Goal: Task Accomplishment & Management: Manage account settings

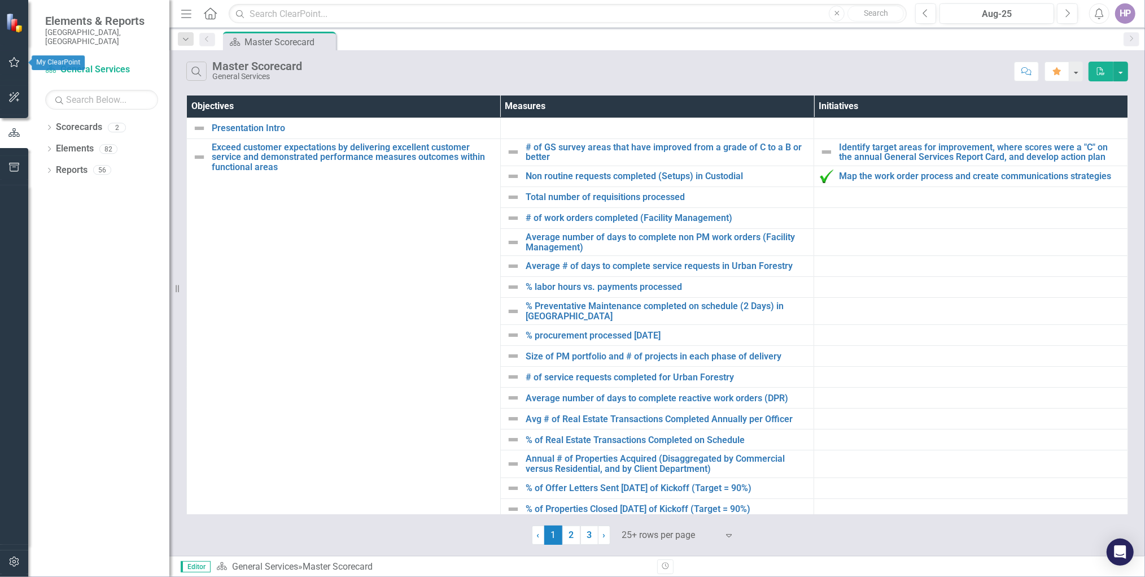
click at [19, 57] on button "button" at bounding box center [14, 63] width 25 height 24
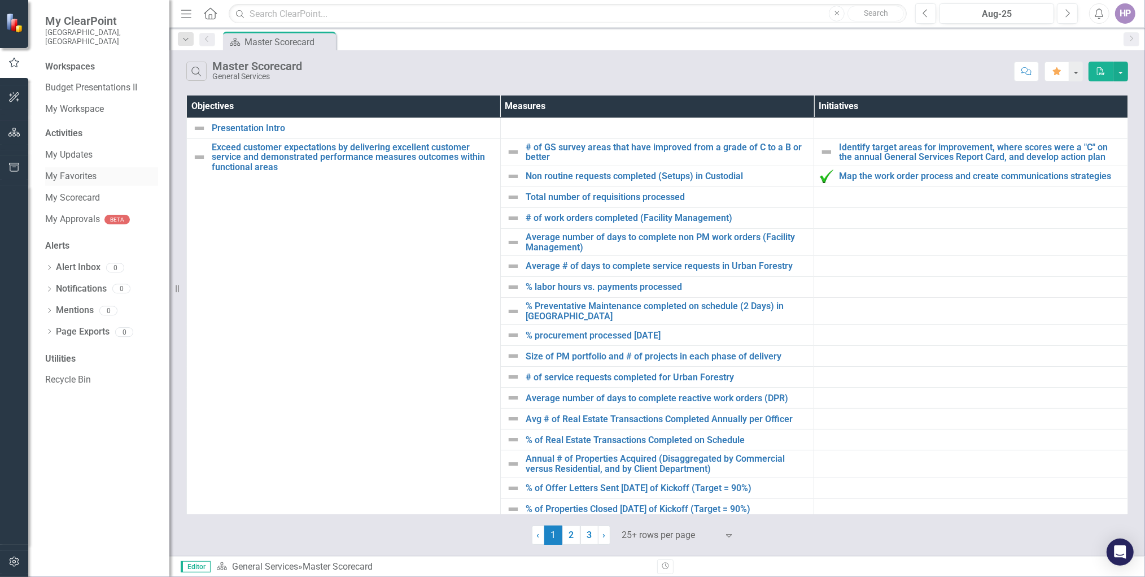
click at [72, 170] on link "My Favorites" at bounding box center [101, 176] width 113 height 13
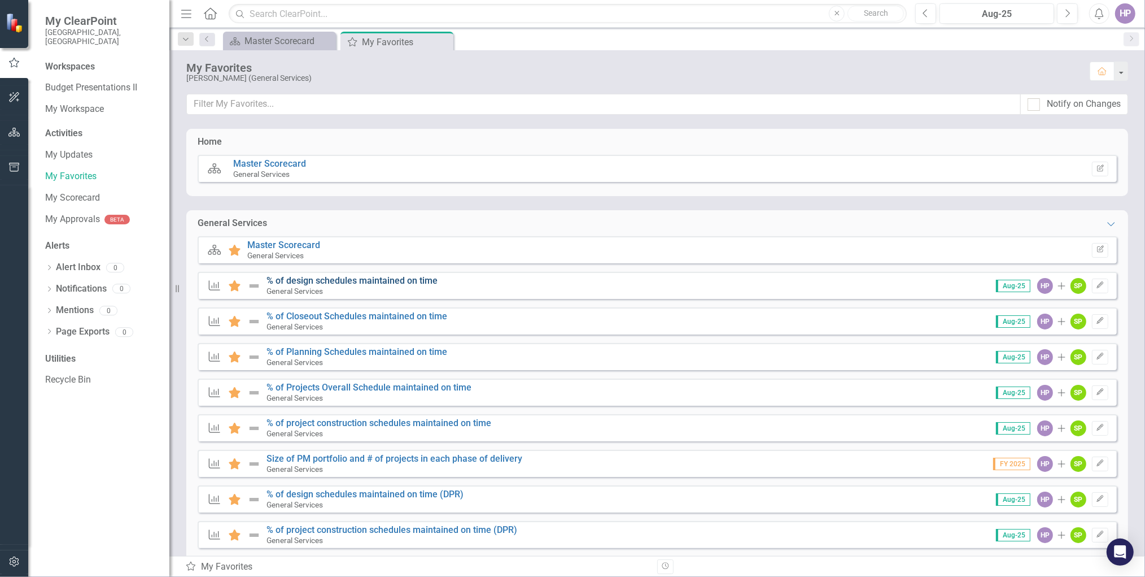
click at [321, 281] on link "% of design schedules maintained on time" at bounding box center [352, 280] width 171 height 11
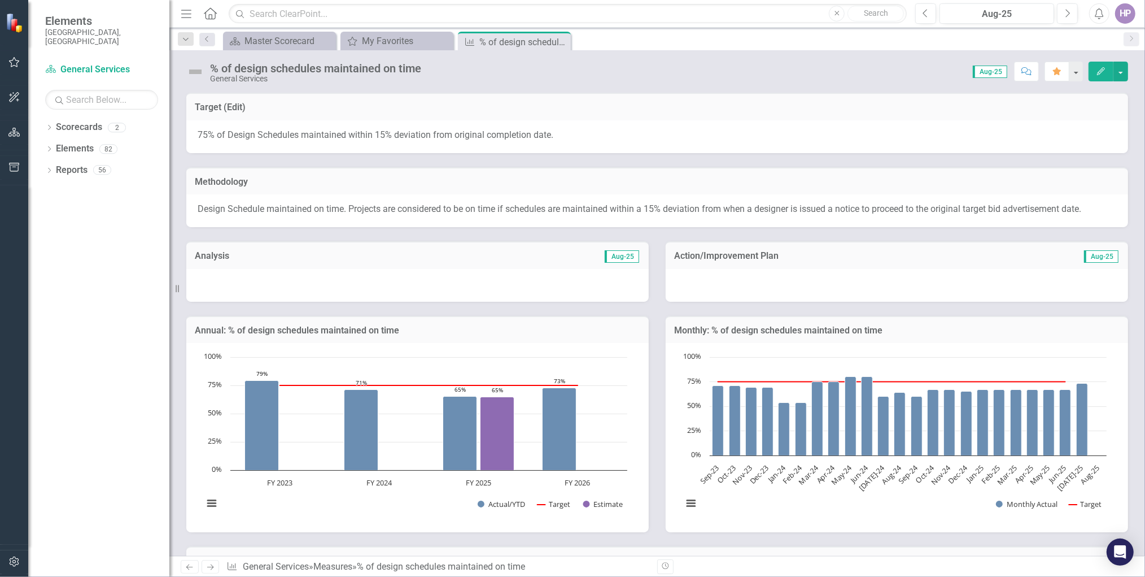
click at [300, 295] on div at bounding box center [417, 285] width 463 height 33
click at [303, 287] on div at bounding box center [417, 285] width 463 height 33
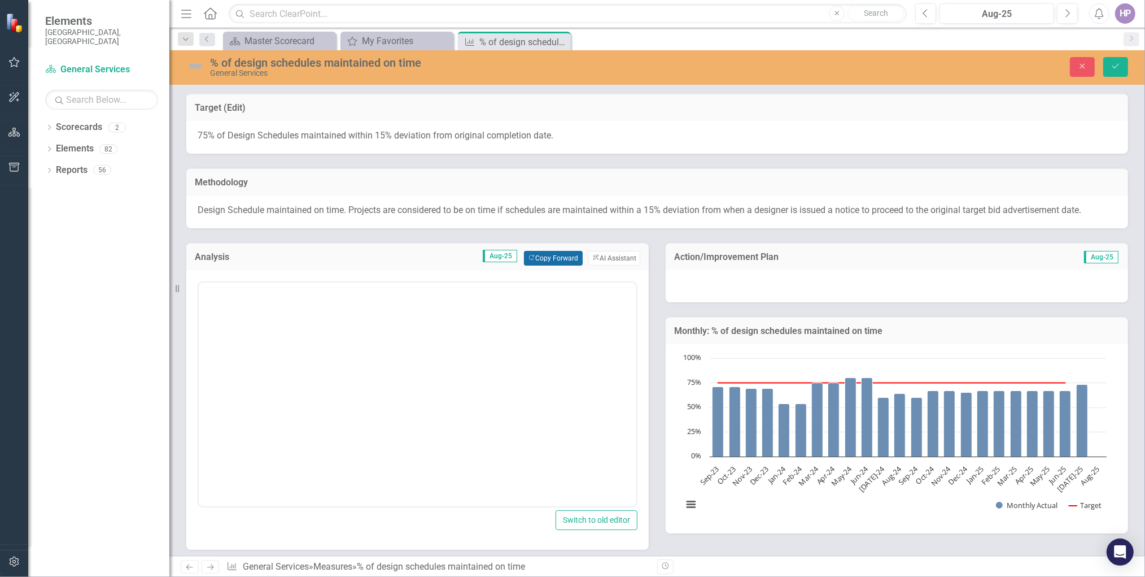
click at [538, 255] on button "Copy Forward Copy Forward" at bounding box center [553, 258] width 58 height 15
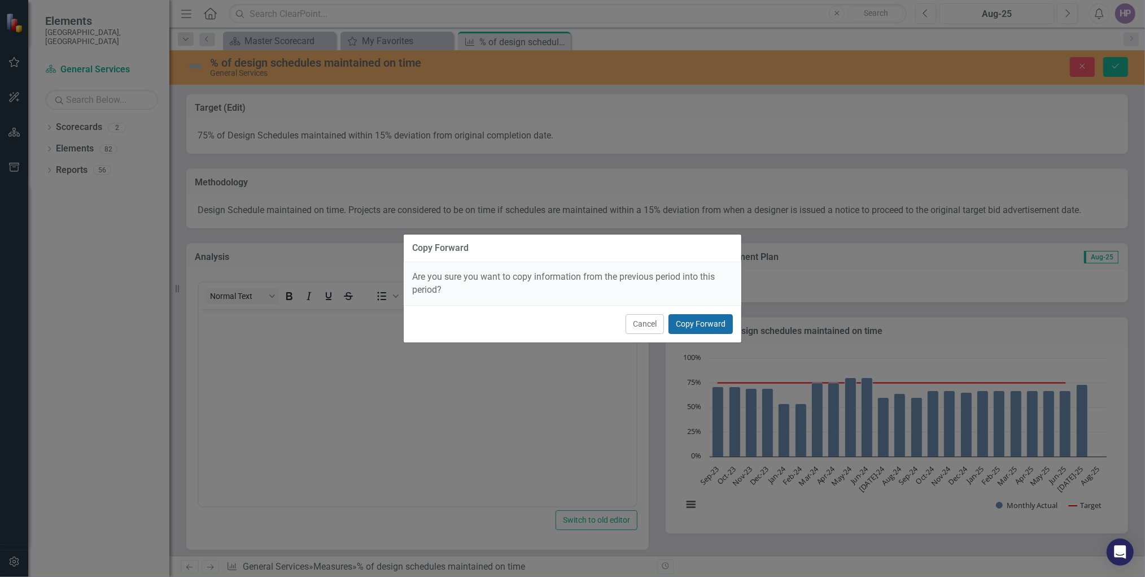
click at [720, 320] on button "Copy Forward" at bounding box center [701, 324] width 64 height 20
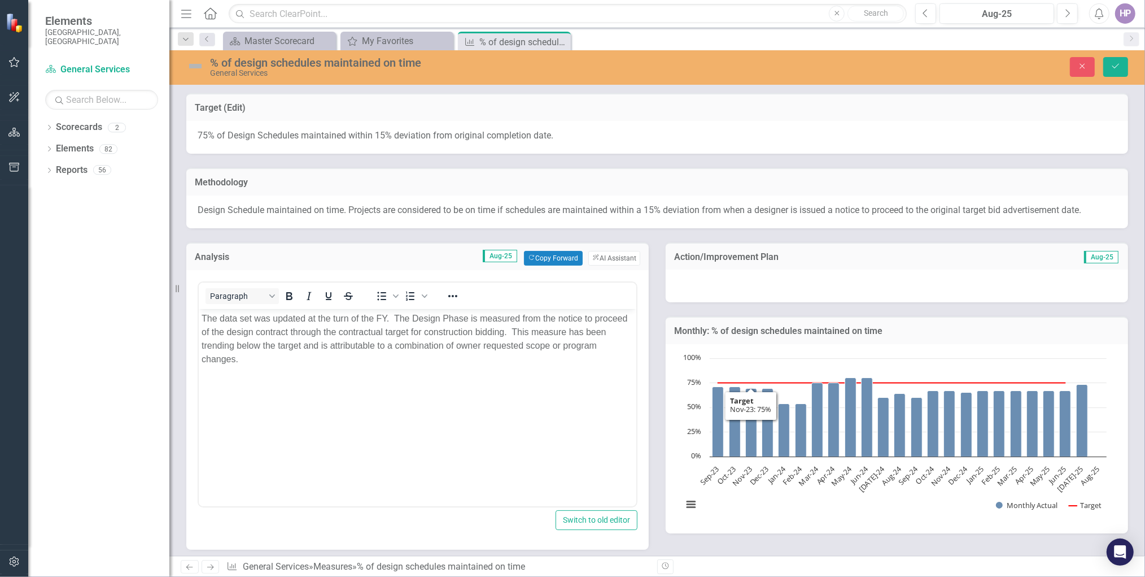
click at [779, 287] on div at bounding box center [897, 285] width 463 height 33
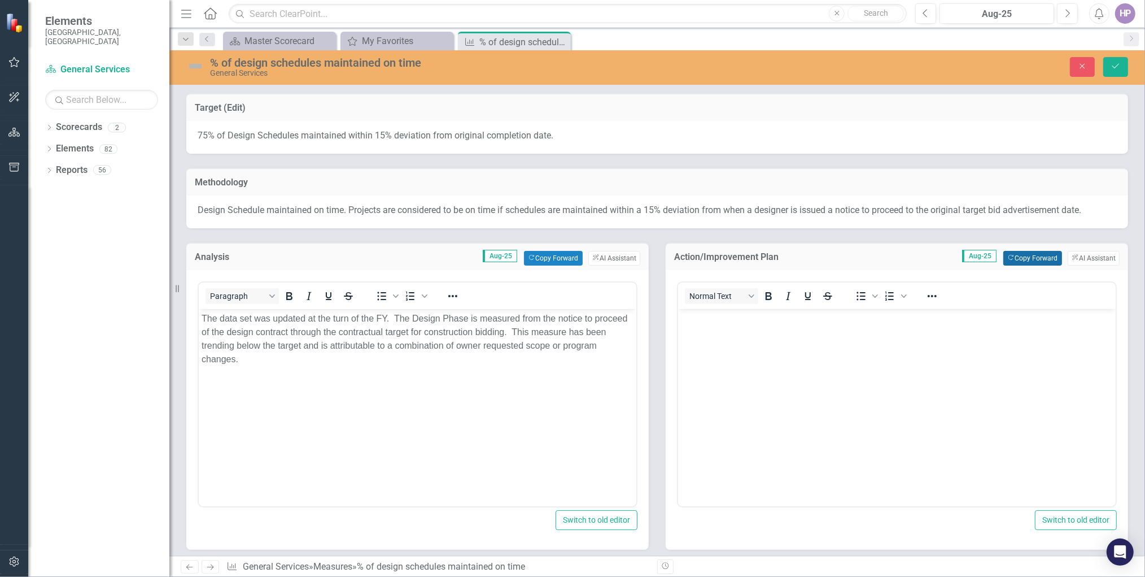
click at [1031, 260] on button "Copy Forward Copy Forward" at bounding box center [1033, 258] width 58 height 15
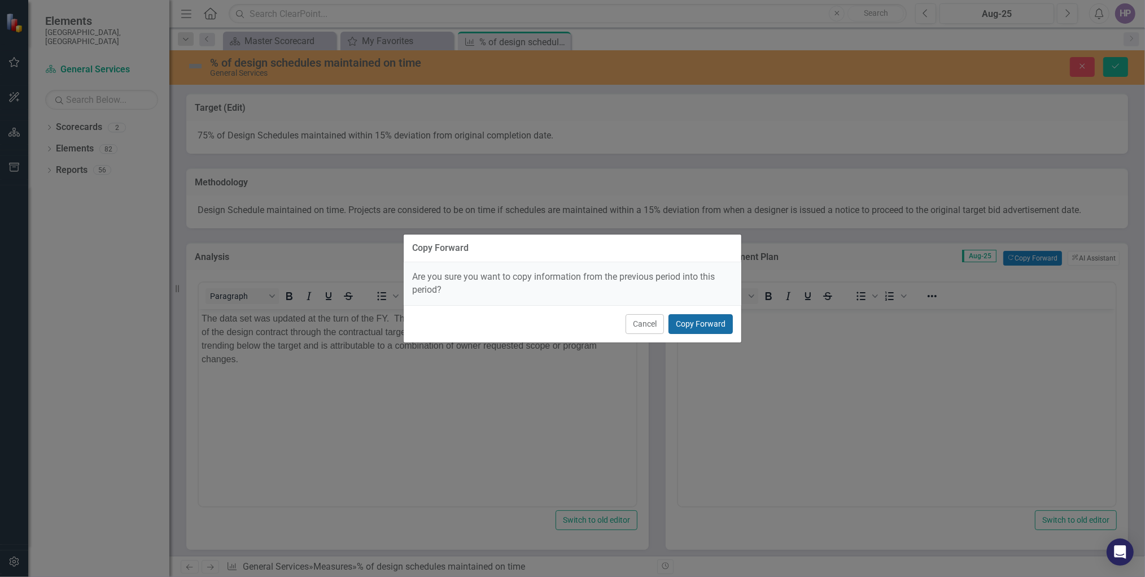
click at [691, 322] on button "Copy Forward" at bounding box center [701, 324] width 64 height 20
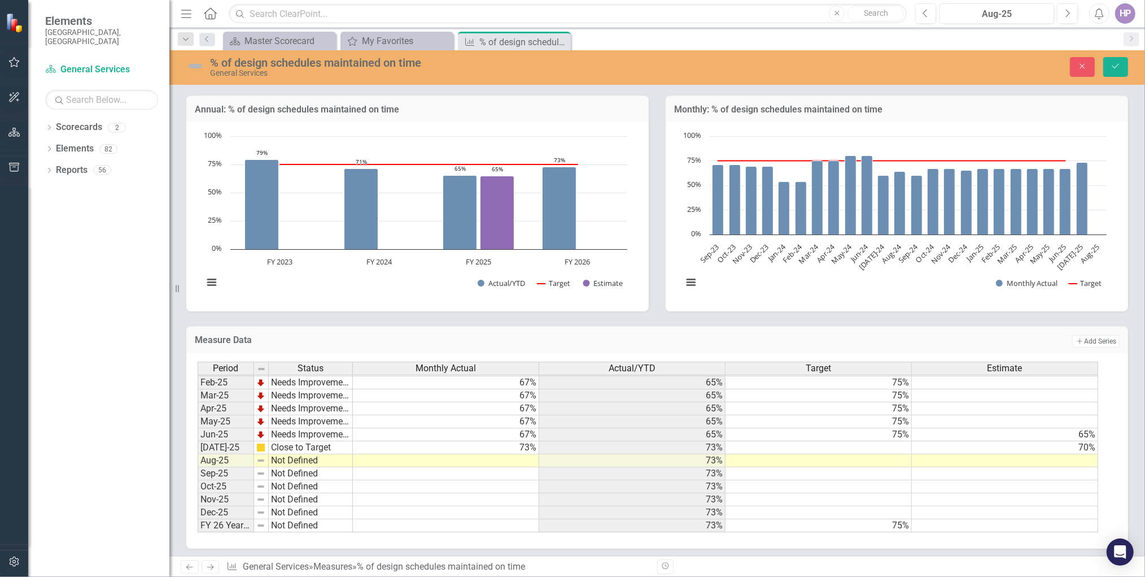
scroll to position [469, 0]
click at [522, 453] on td at bounding box center [446, 459] width 186 height 13
type textarea "73"
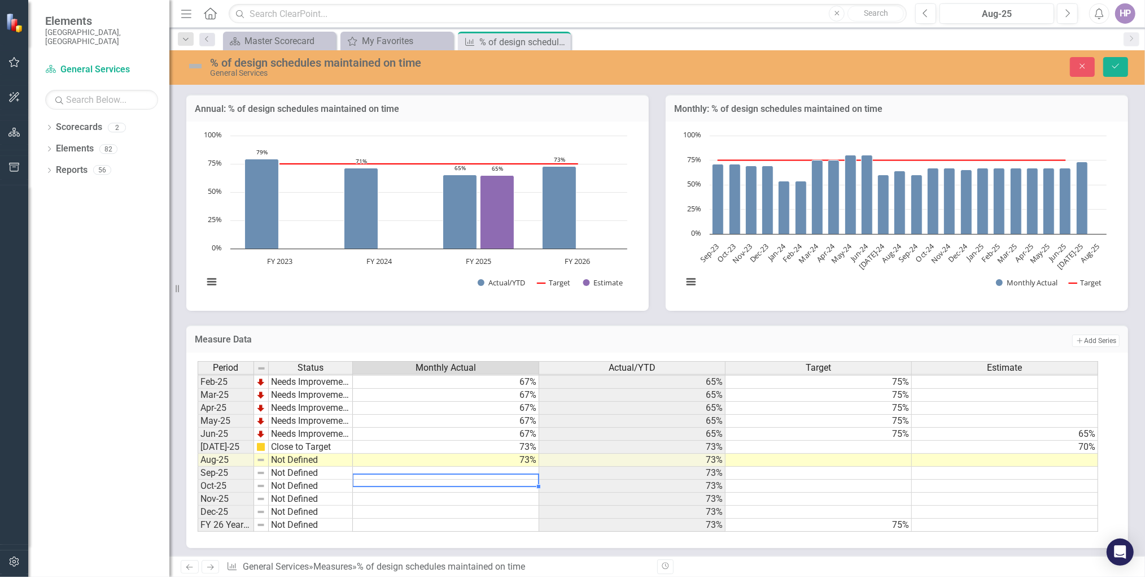
click at [513, 481] on td at bounding box center [446, 485] width 186 height 13
click at [259, 455] on img at bounding box center [260, 459] width 9 height 9
click at [261, 455] on img at bounding box center [260, 459] width 9 height 9
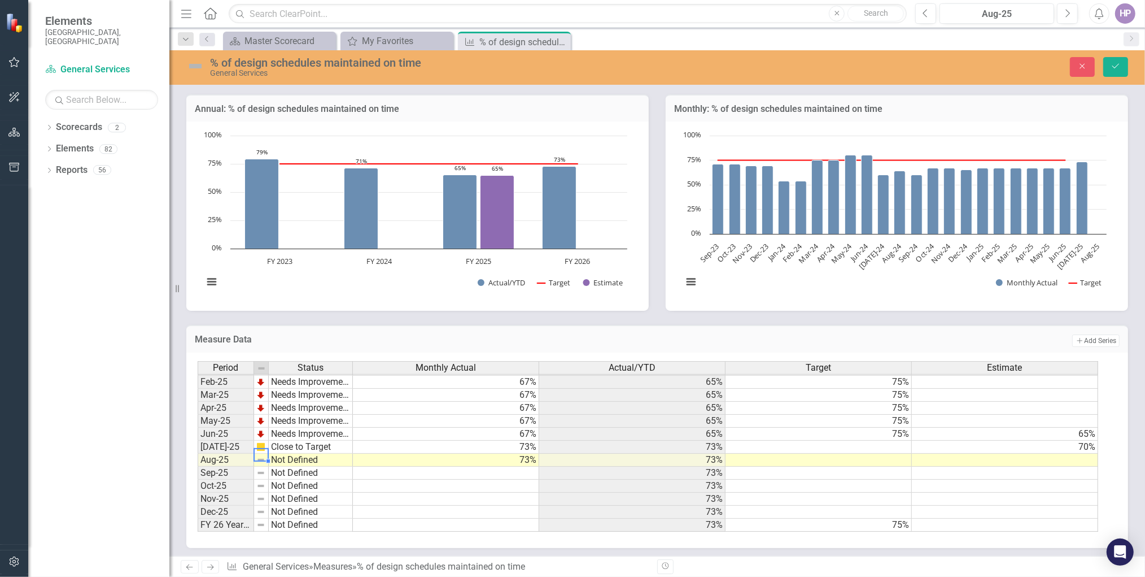
click at [261, 455] on img at bounding box center [260, 459] width 9 height 9
click at [197, 67] on img at bounding box center [195, 66] width 18 height 18
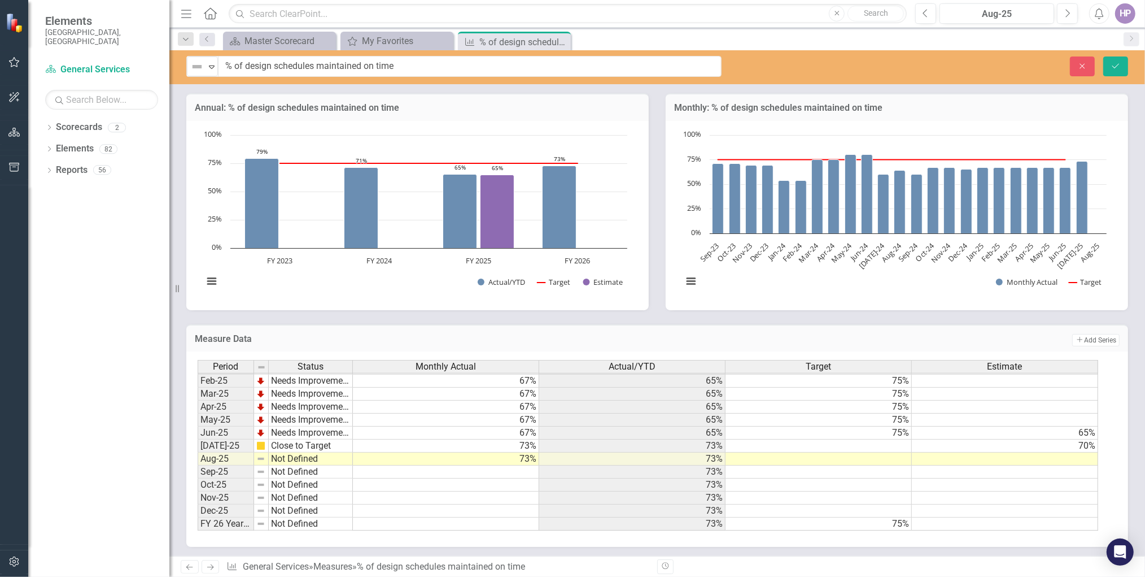
scroll to position [468, 0]
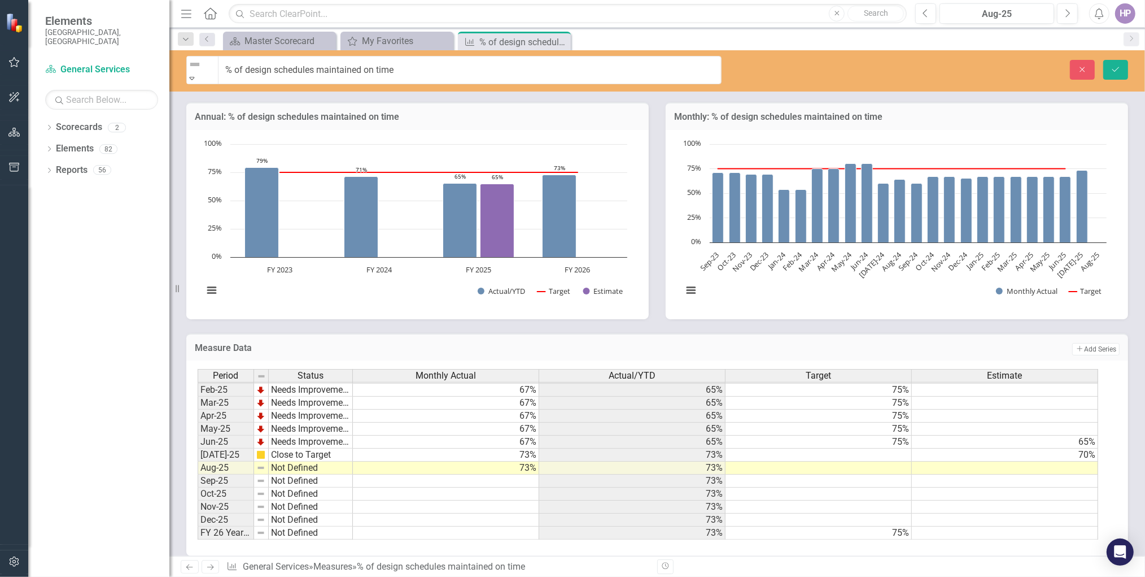
click at [210, 72] on div "Expand" at bounding box center [202, 77] width 31 height 11
click at [1110, 68] on button "Save" at bounding box center [1115, 70] width 25 height 20
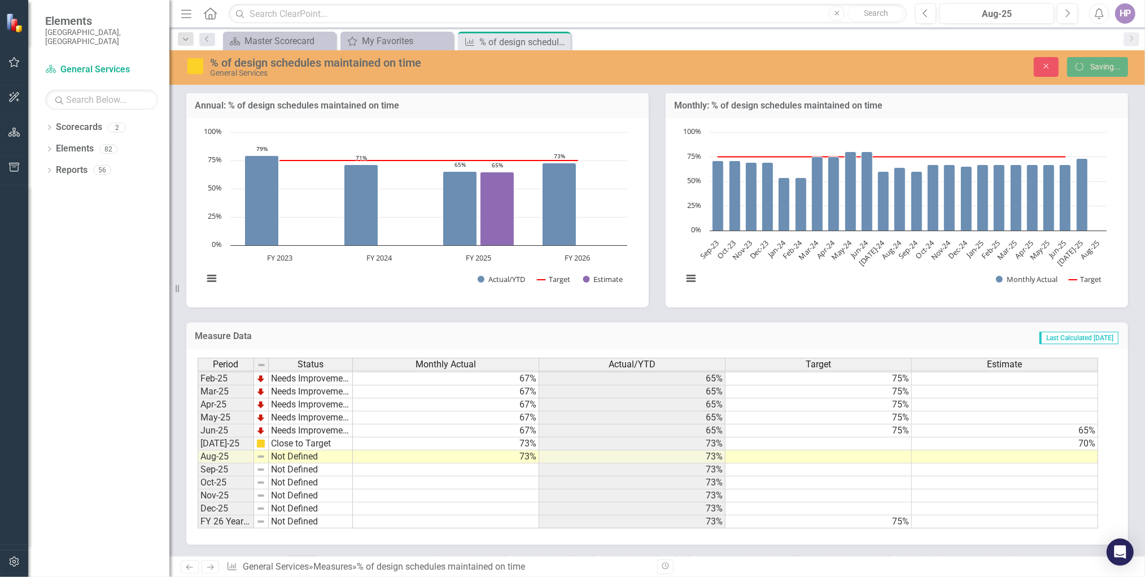
scroll to position [248, 0]
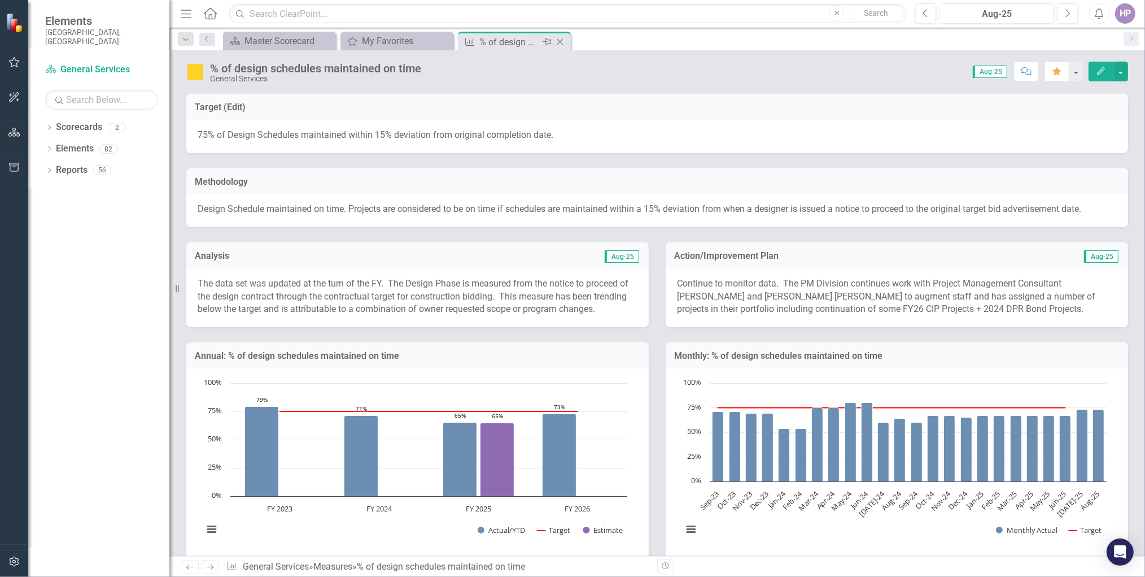
click at [561, 41] on icon "Close" at bounding box center [560, 41] width 11 height 9
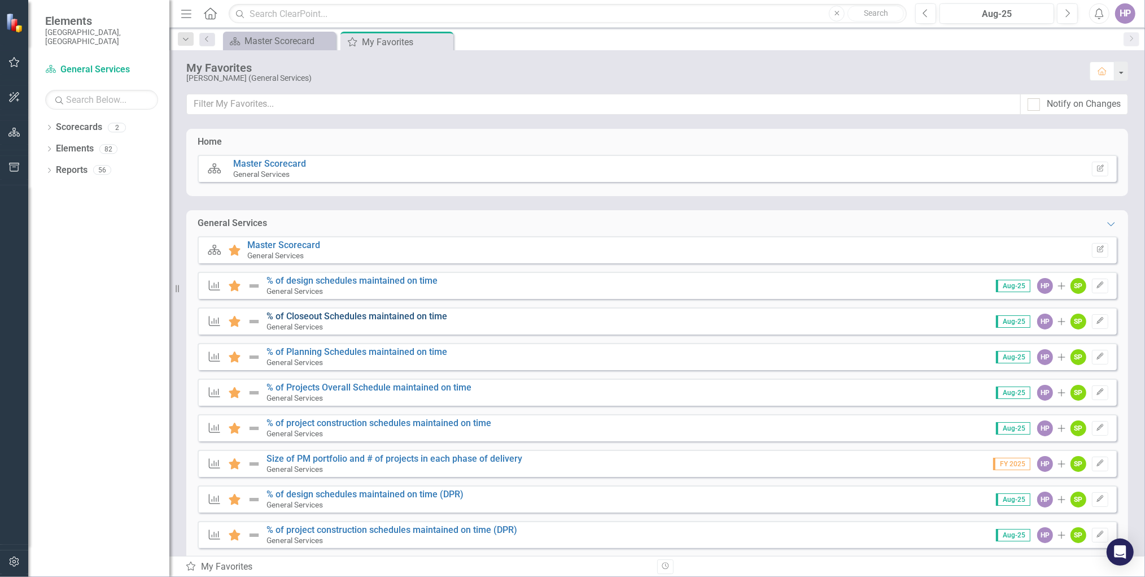
click at [343, 317] on link "% of Closeout Schedules maintained on time" at bounding box center [357, 316] width 181 height 11
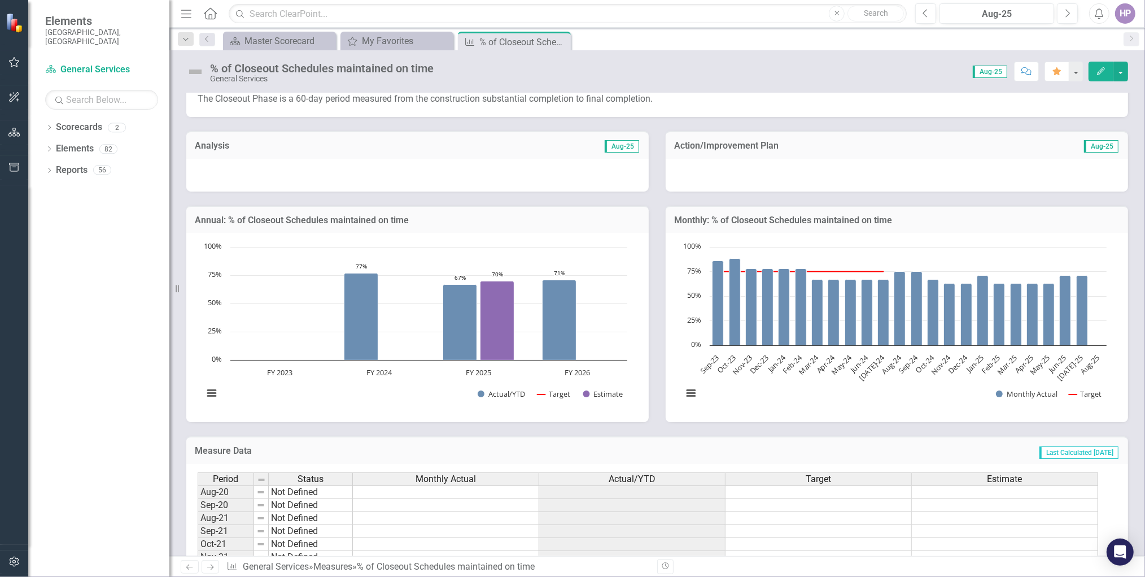
scroll to position [113, 0]
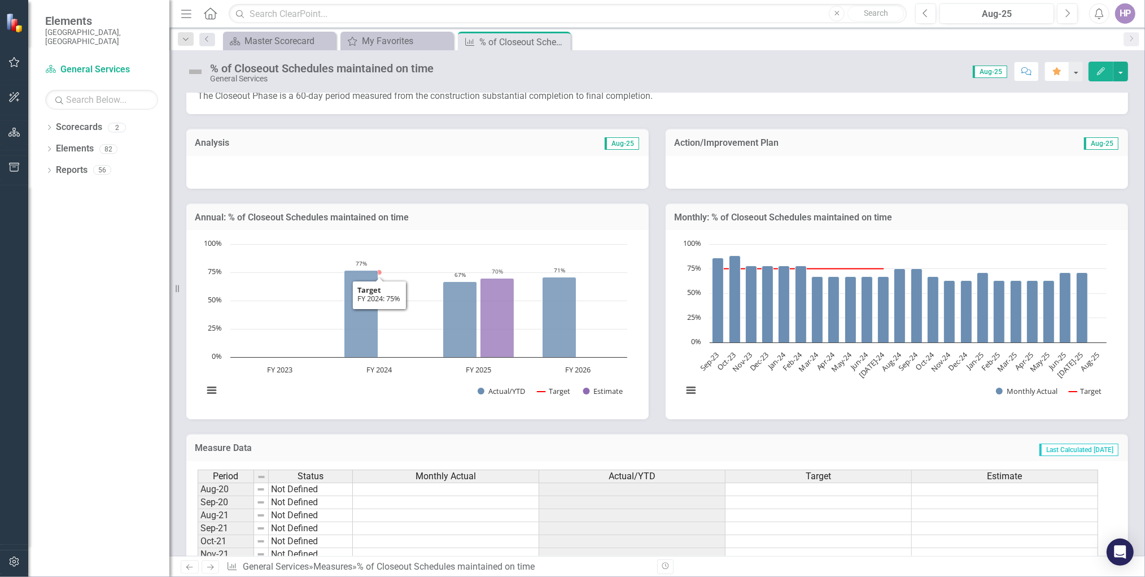
click at [303, 176] on div at bounding box center [417, 172] width 463 height 33
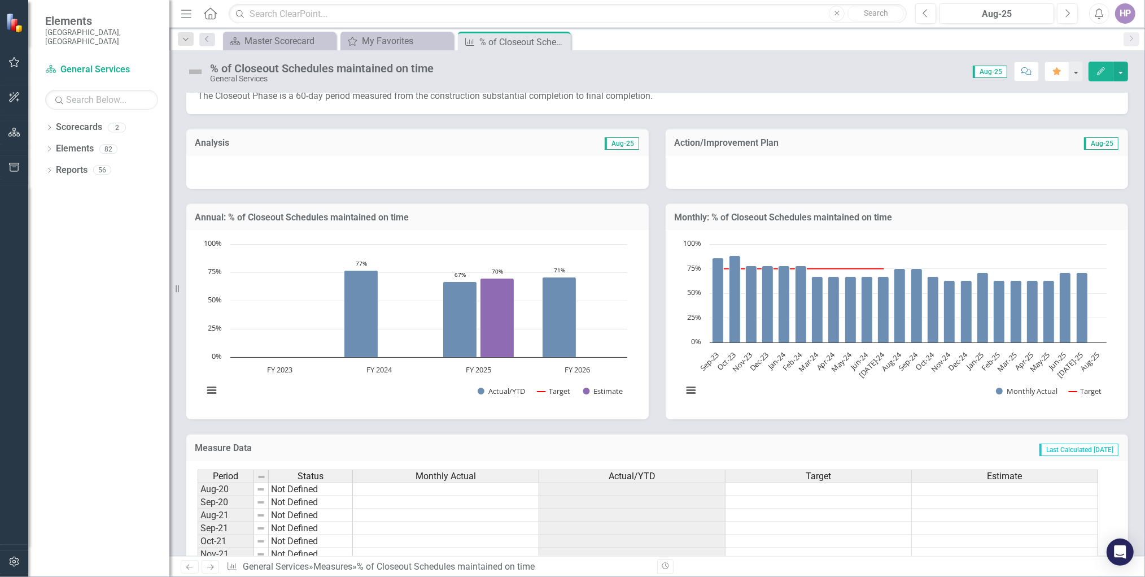
click at [303, 176] on div at bounding box center [417, 172] width 463 height 33
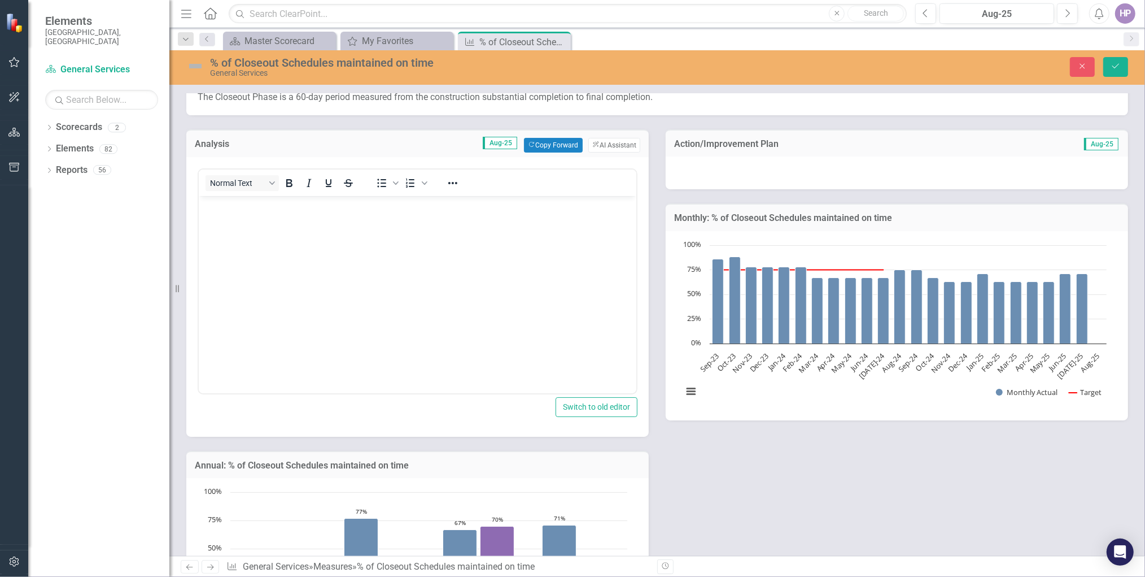
scroll to position [0, 0]
click at [554, 142] on button "Copy Forward Copy Forward" at bounding box center [553, 145] width 58 height 15
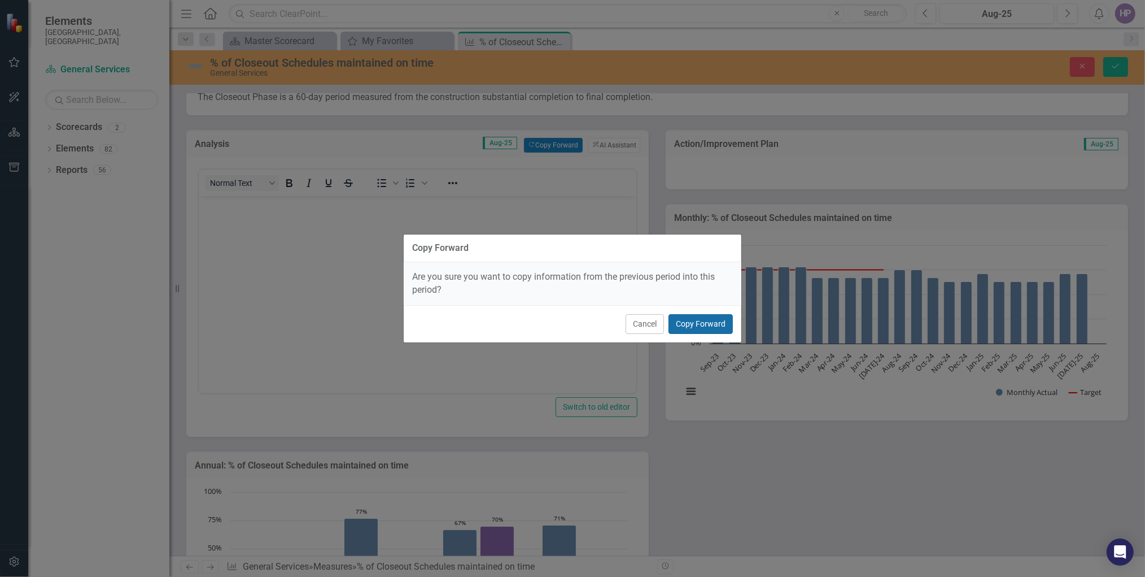
click at [705, 325] on button "Copy Forward" at bounding box center [701, 324] width 64 height 20
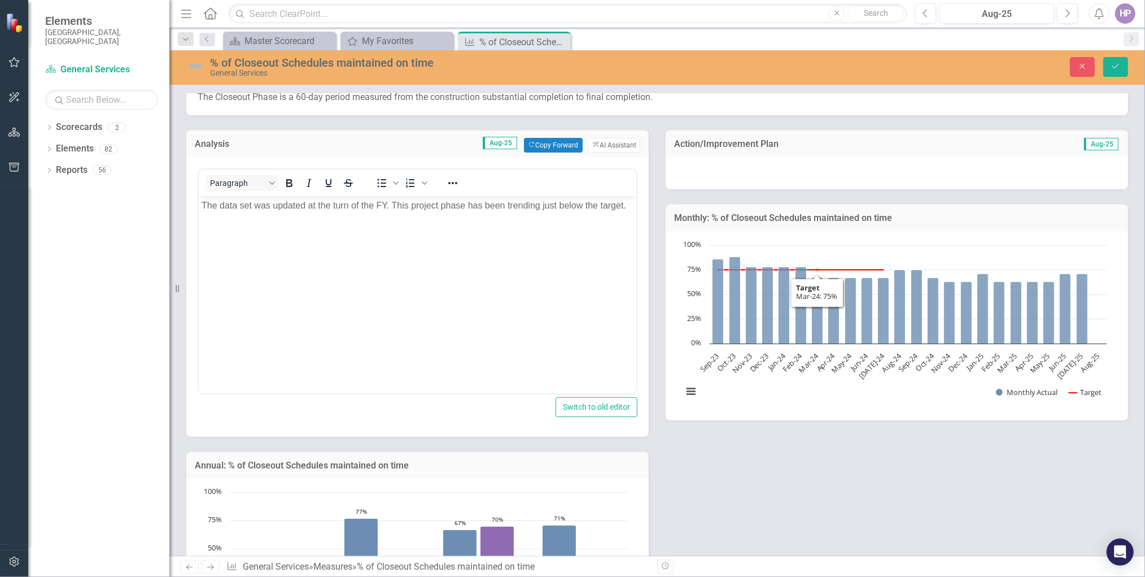
click at [808, 179] on div at bounding box center [897, 172] width 463 height 33
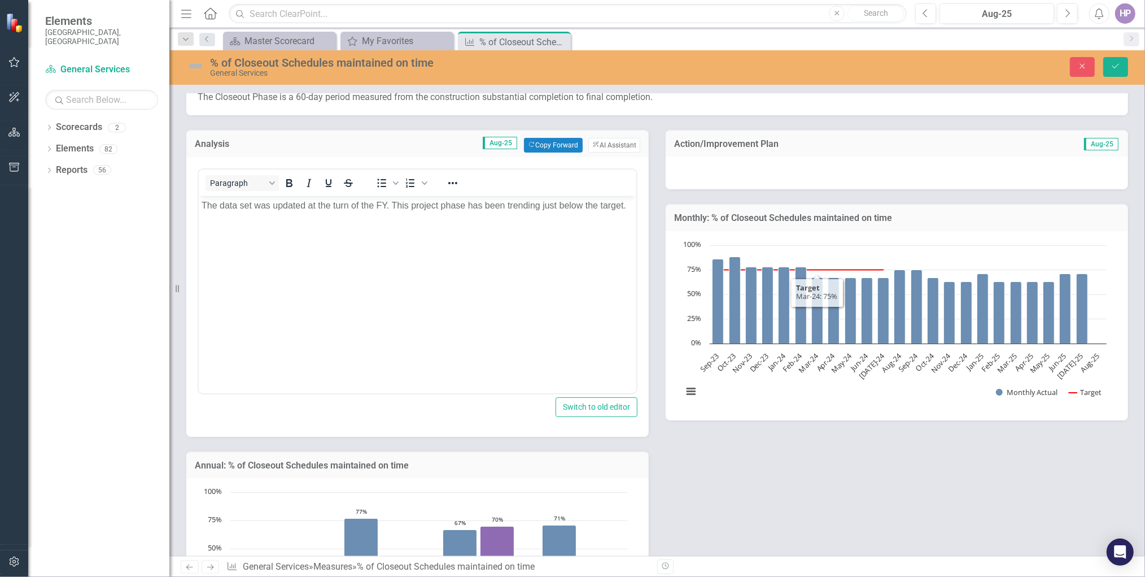
click at [808, 179] on div at bounding box center [897, 172] width 463 height 33
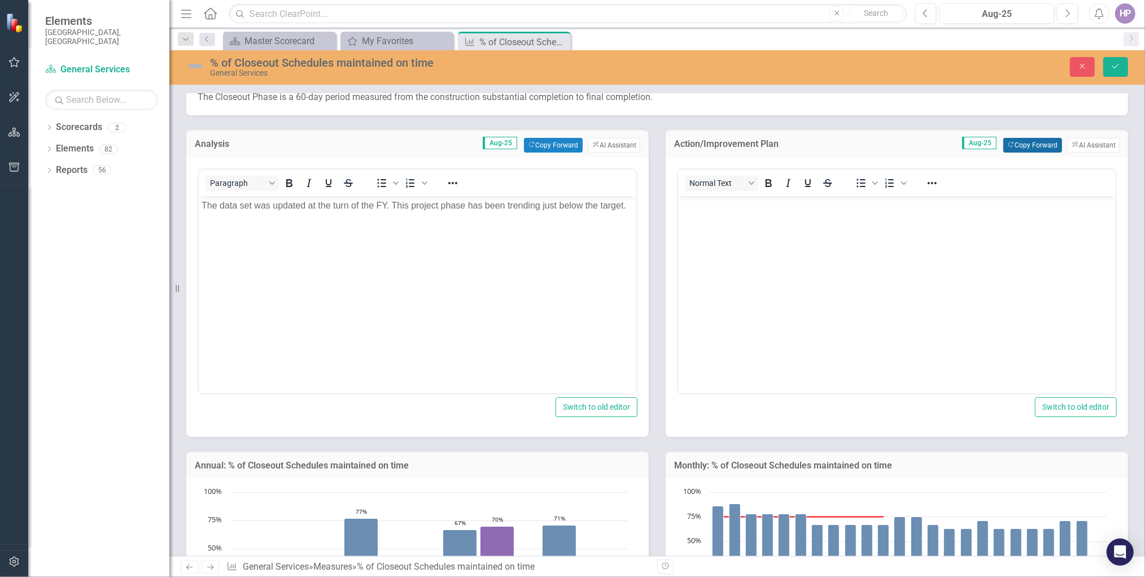
click at [1020, 145] on button "Copy Forward Copy Forward" at bounding box center [1033, 145] width 58 height 15
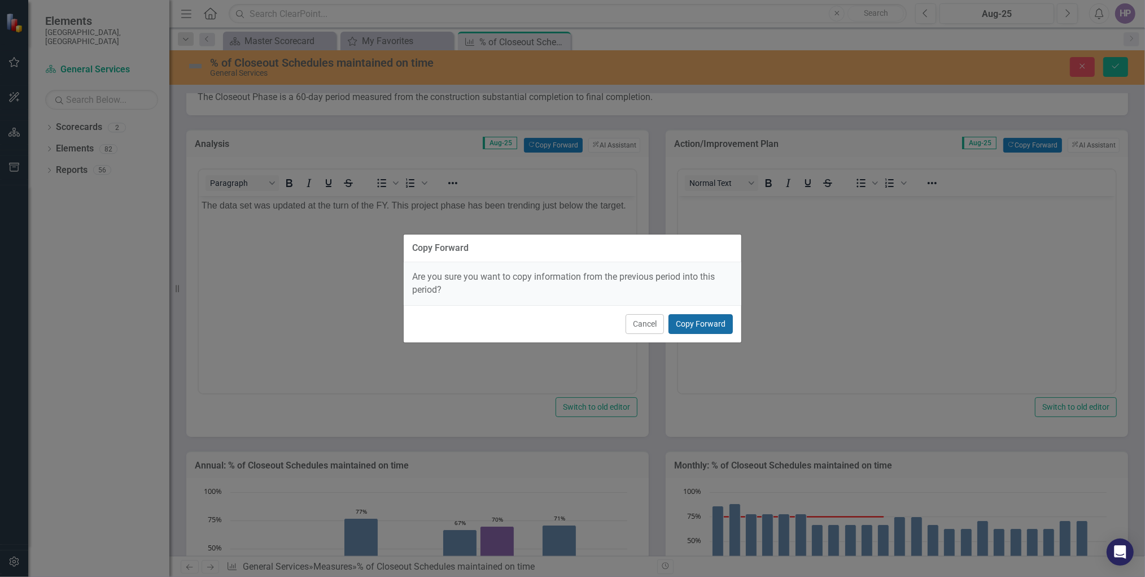
drag, startPoint x: 719, startPoint y: 322, endPoint x: 13, endPoint y: 130, distance: 732.1
click at [719, 322] on button "Copy Forward" at bounding box center [701, 324] width 64 height 20
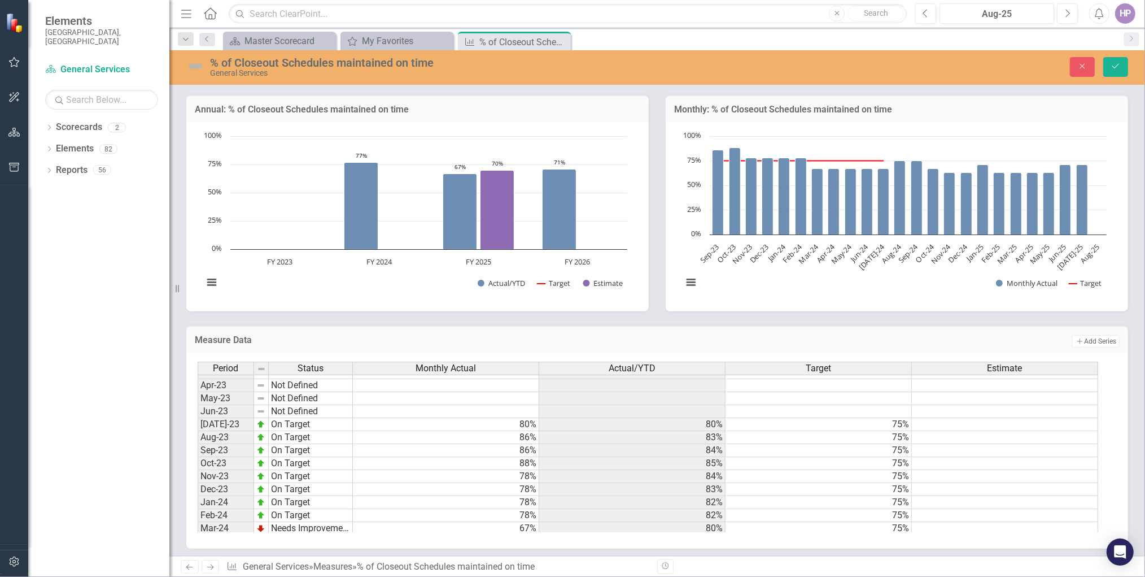
scroll to position [566, 0]
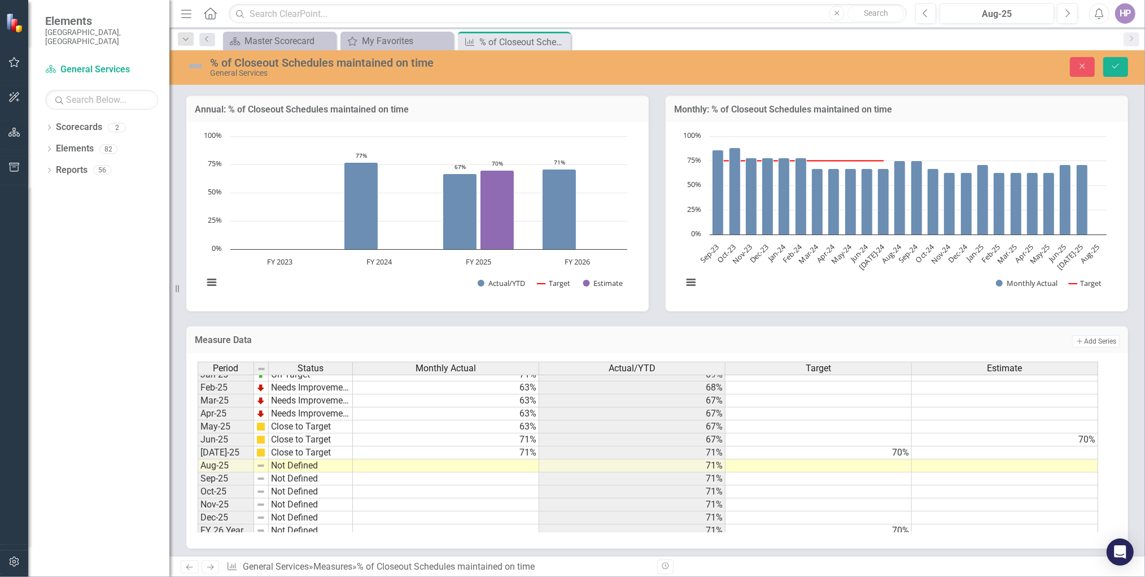
click at [525, 461] on td at bounding box center [446, 465] width 186 height 13
type textarea "71"
click at [493, 472] on td at bounding box center [446, 478] width 186 height 13
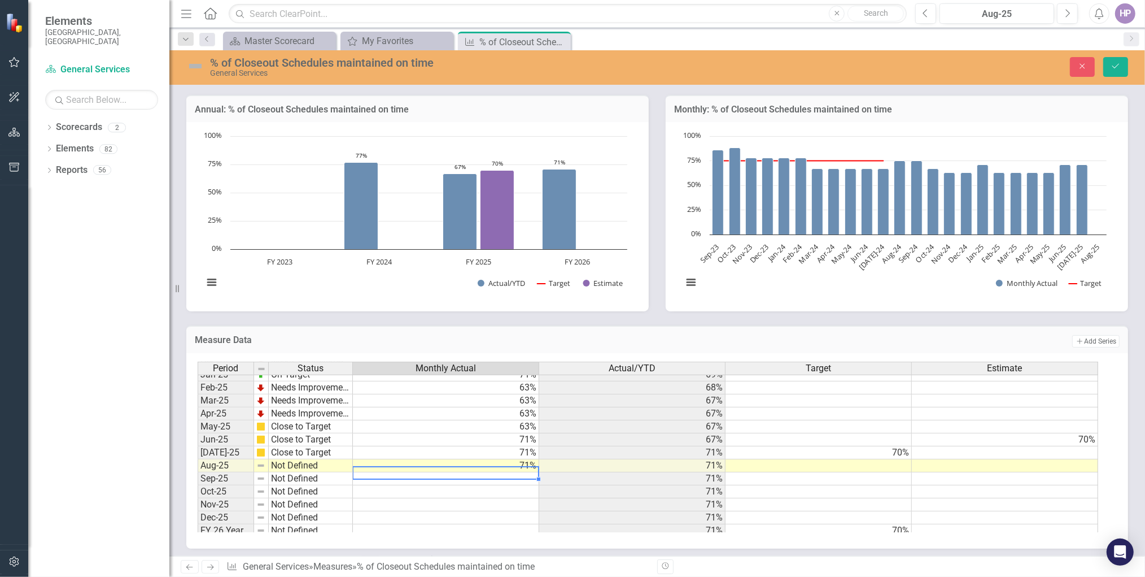
click at [195, 68] on img at bounding box center [195, 66] width 18 height 18
click at [197, 68] on img at bounding box center [195, 66] width 18 height 18
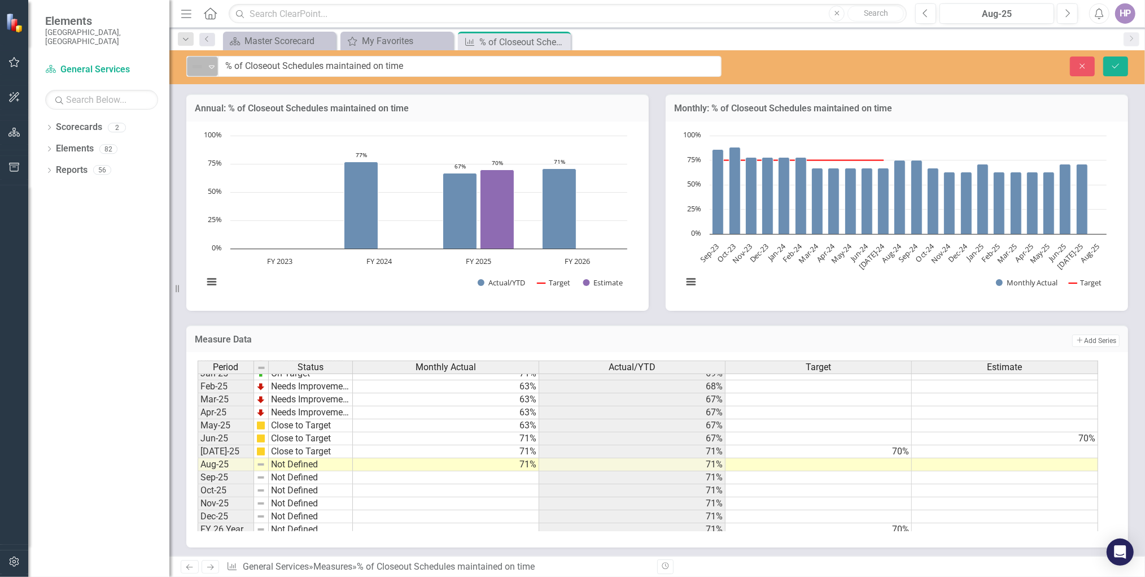
scroll to position [468, 0]
click at [206, 69] on icon "Expand" at bounding box center [211, 66] width 11 height 9
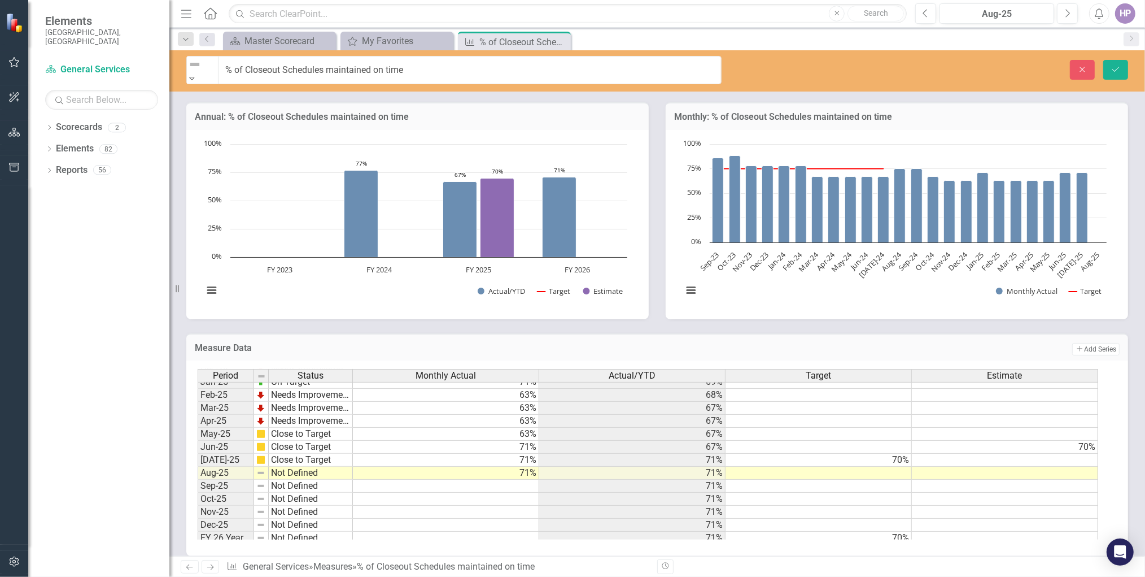
click at [1117, 66] on icon "Save" at bounding box center [1116, 70] width 10 height 8
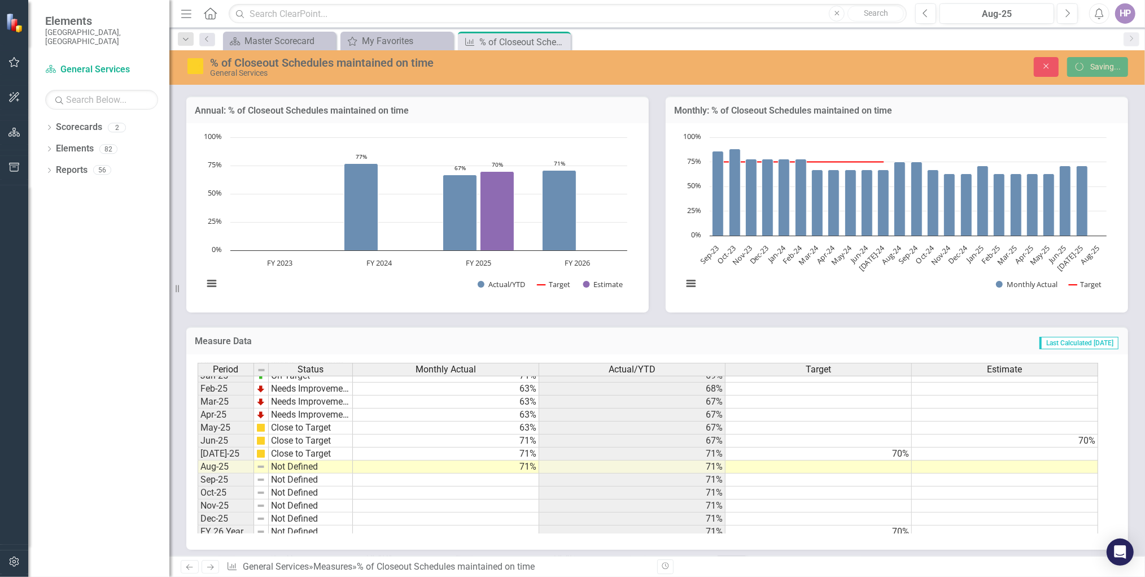
scroll to position [274, 0]
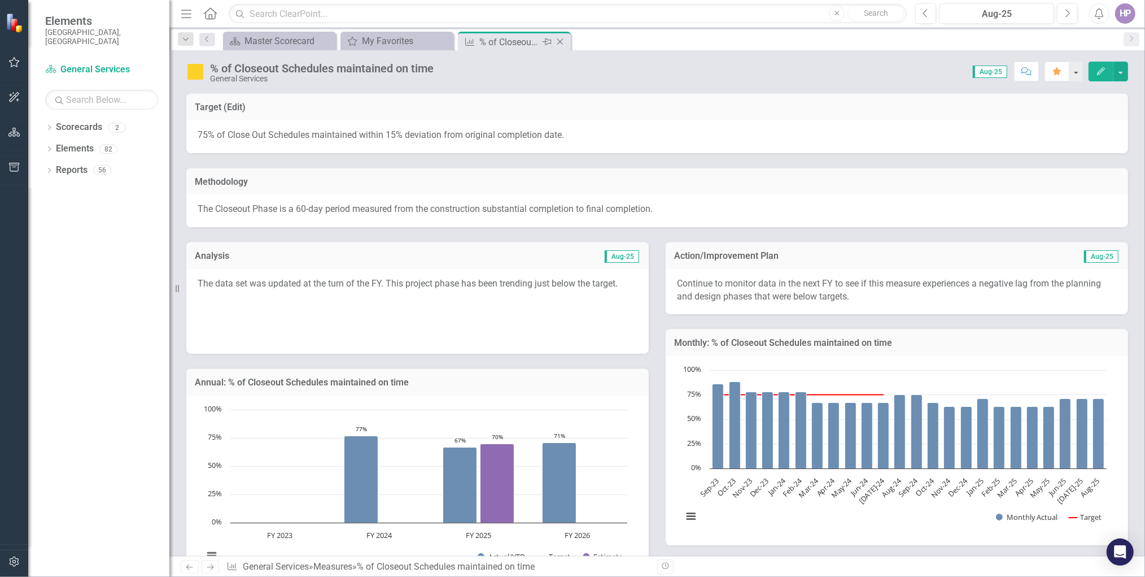
click at [560, 38] on icon "Close" at bounding box center [560, 41] width 11 height 9
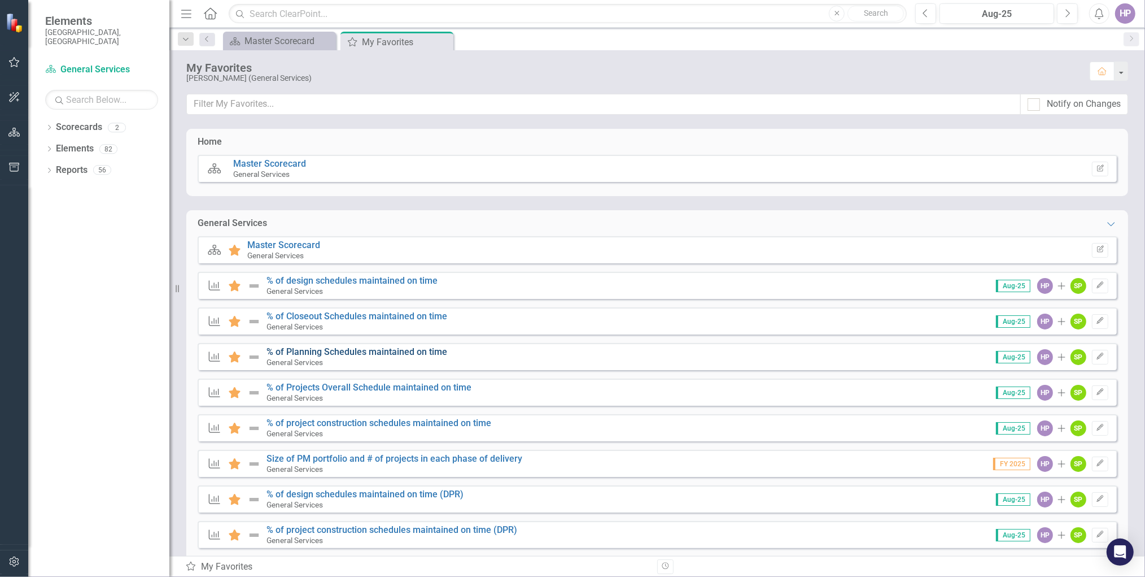
click at [374, 349] on link "% of Planning Schedules maintained on time" at bounding box center [357, 351] width 181 height 11
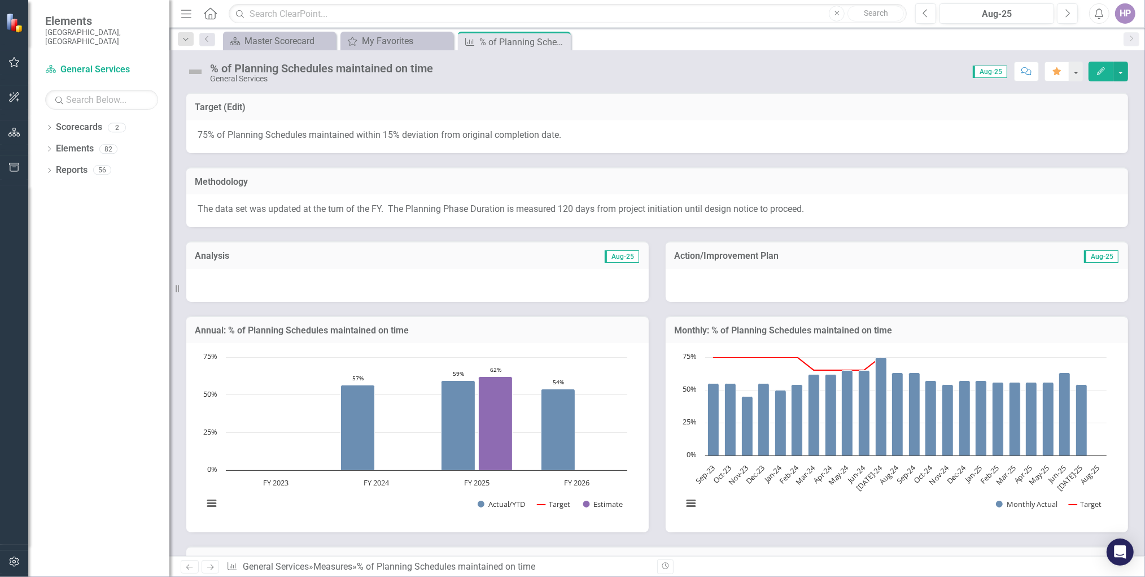
click at [316, 281] on div at bounding box center [417, 285] width 463 height 33
click at [317, 278] on div at bounding box center [417, 285] width 463 height 33
click at [312, 286] on div at bounding box center [417, 285] width 463 height 33
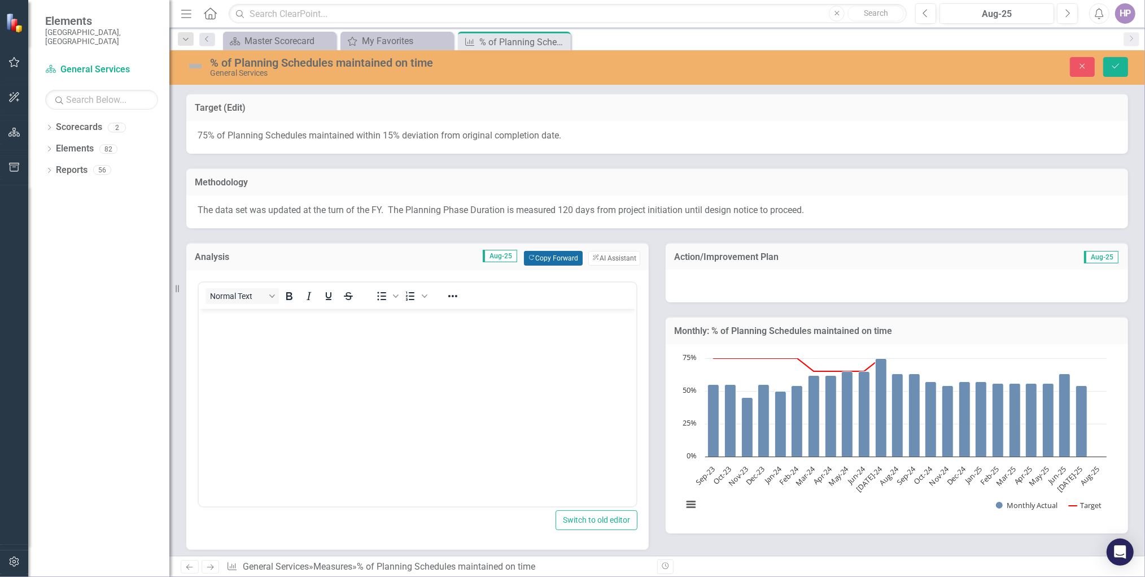
click at [537, 258] on button "Copy Forward Copy Forward" at bounding box center [553, 258] width 58 height 15
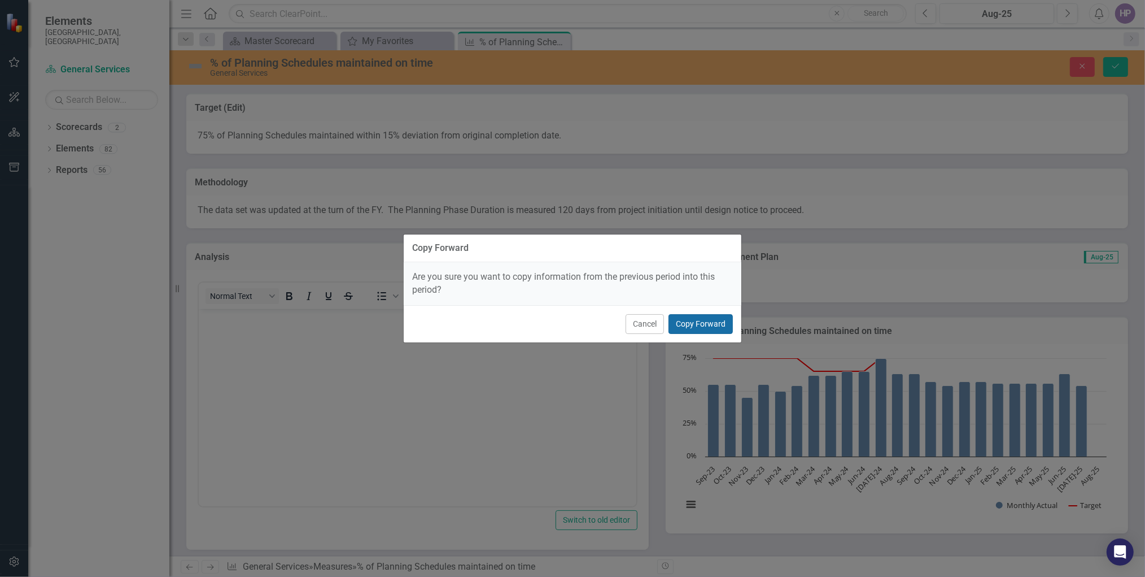
click at [722, 322] on button "Copy Forward" at bounding box center [701, 324] width 64 height 20
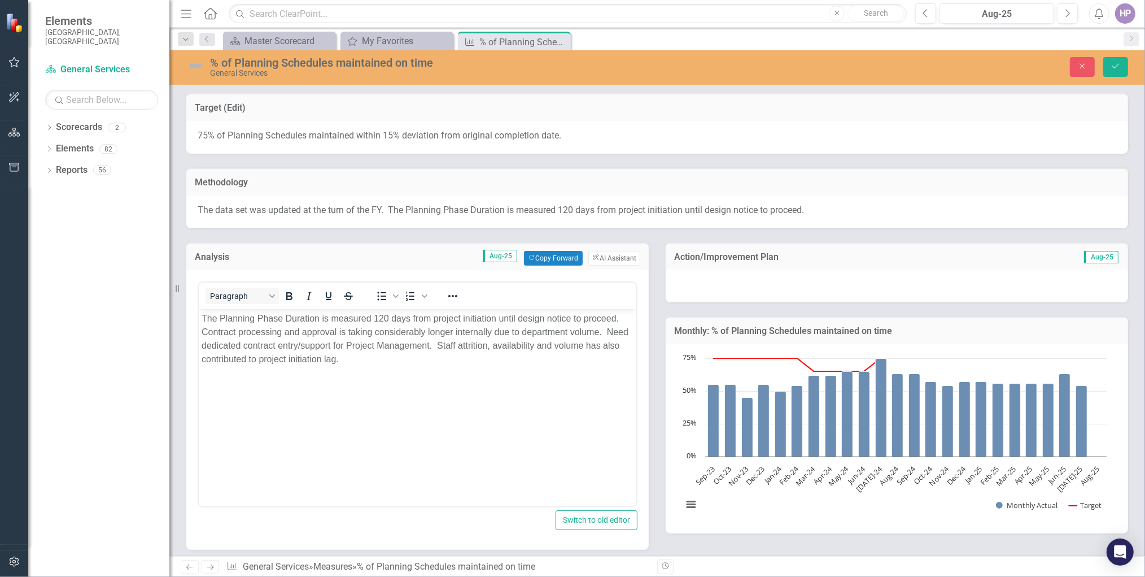
click at [769, 287] on div at bounding box center [897, 285] width 463 height 33
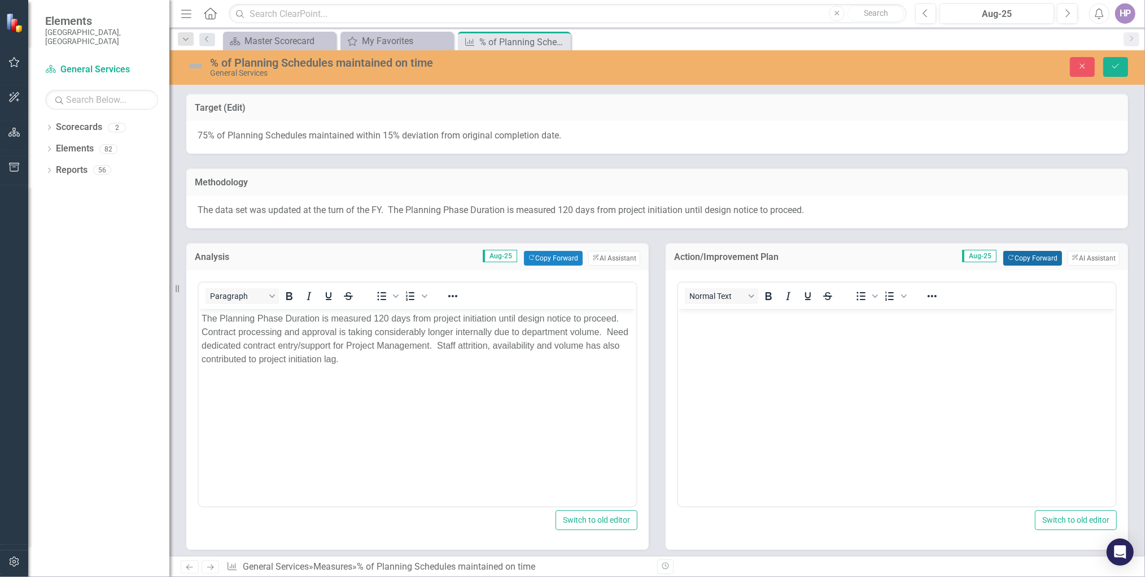
click at [1022, 255] on button "Copy Forward Copy Forward" at bounding box center [1033, 258] width 58 height 15
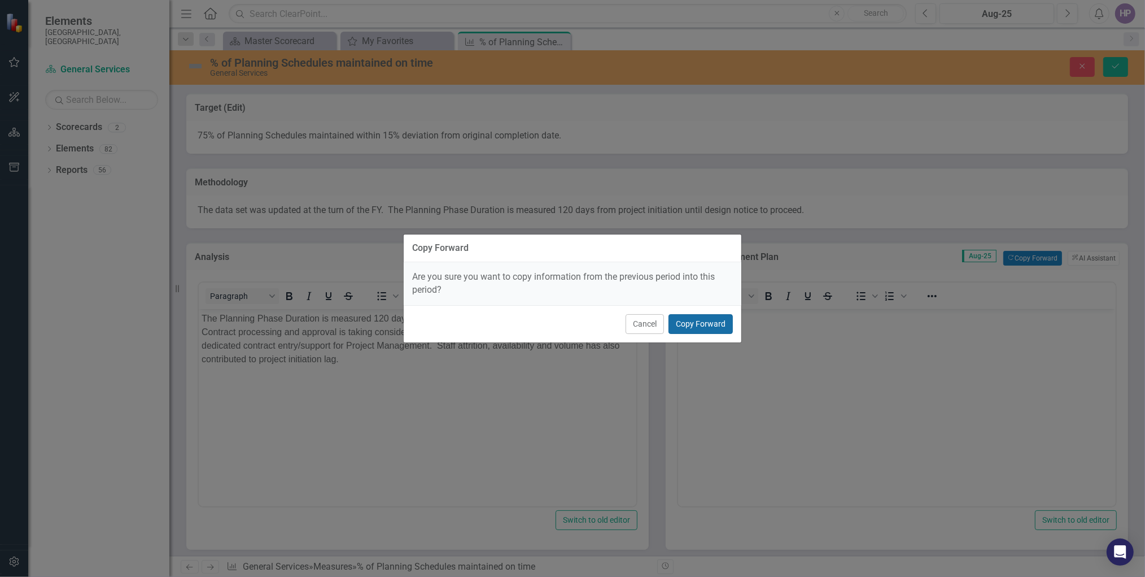
click at [720, 319] on button "Copy Forward" at bounding box center [701, 324] width 64 height 20
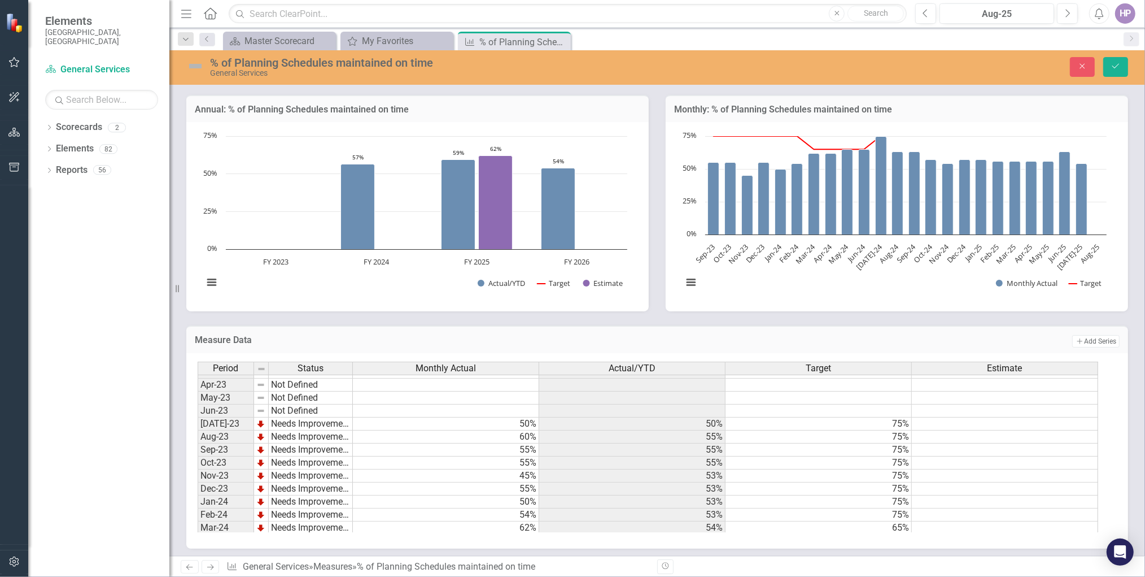
scroll to position [566, 0]
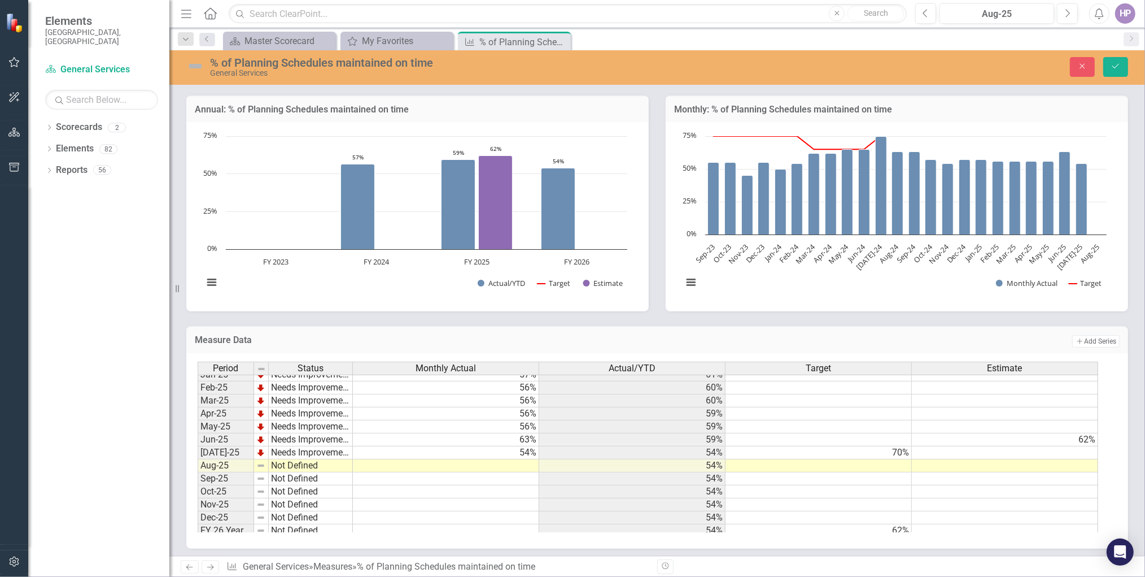
click at [198, 451] on div "Period Status Monthly Actual Actual/YTD Target Estimate Jan-24 Needs Improvemen…" at bounding box center [198, 367] width 0 height 339
type textarea "59"
click at [499, 485] on td at bounding box center [446, 491] width 186 height 13
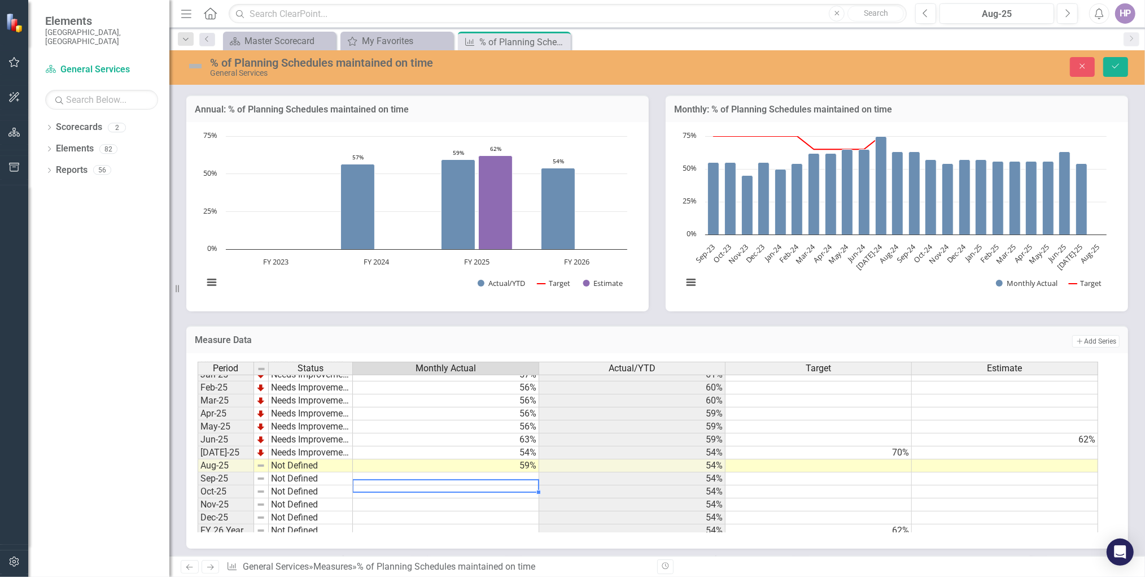
click at [190, 64] on img at bounding box center [195, 66] width 18 height 18
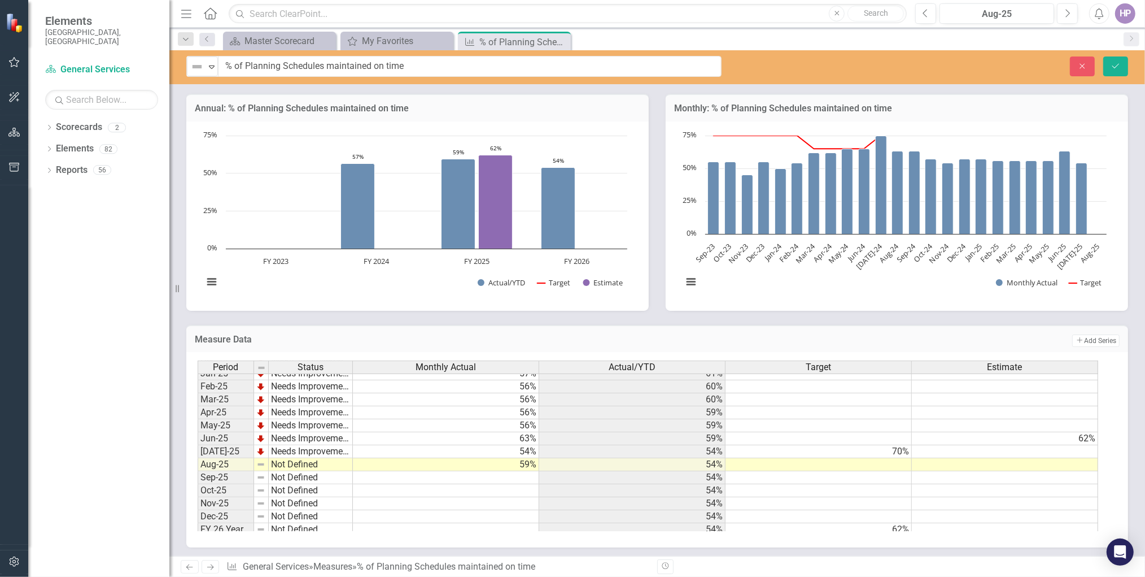
scroll to position [468, 0]
click at [215, 68] on icon "Expand" at bounding box center [211, 66] width 11 height 9
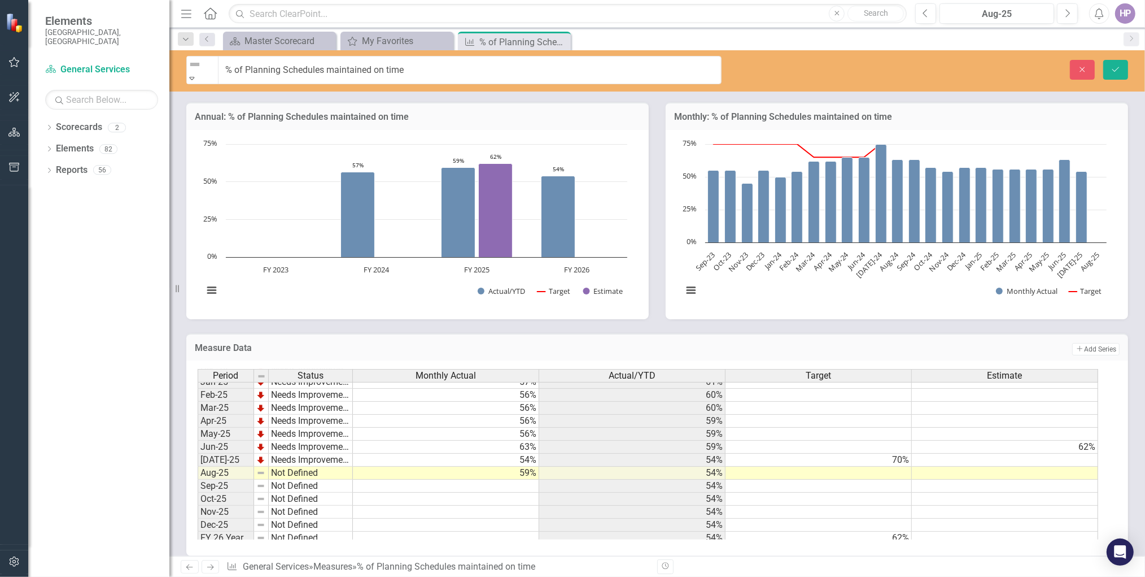
click at [1114, 60] on button "Save" at bounding box center [1115, 70] width 25 height 20
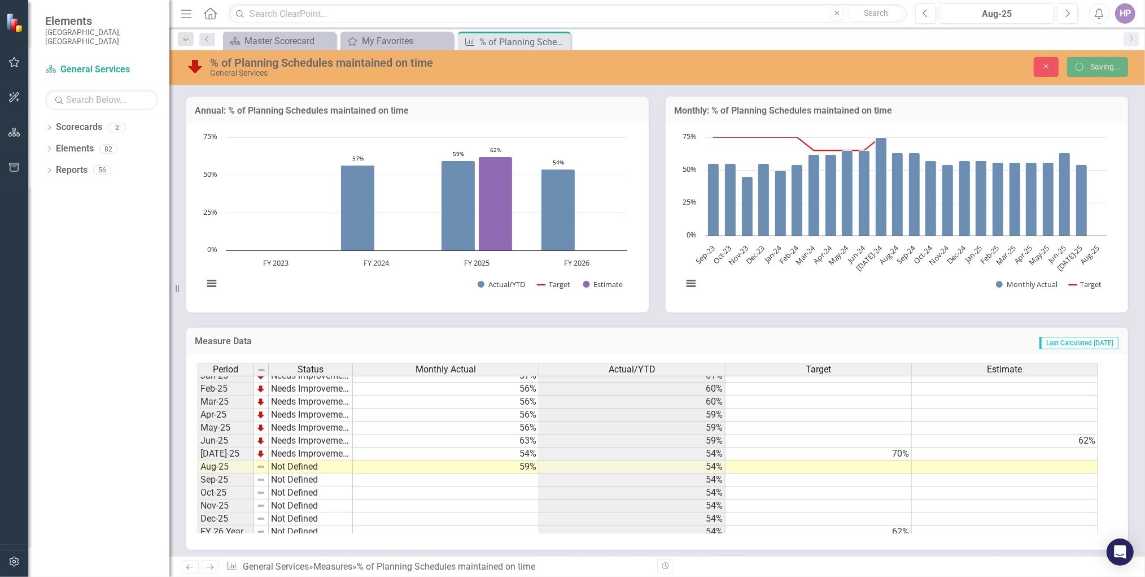
scroll to position [261, 0]
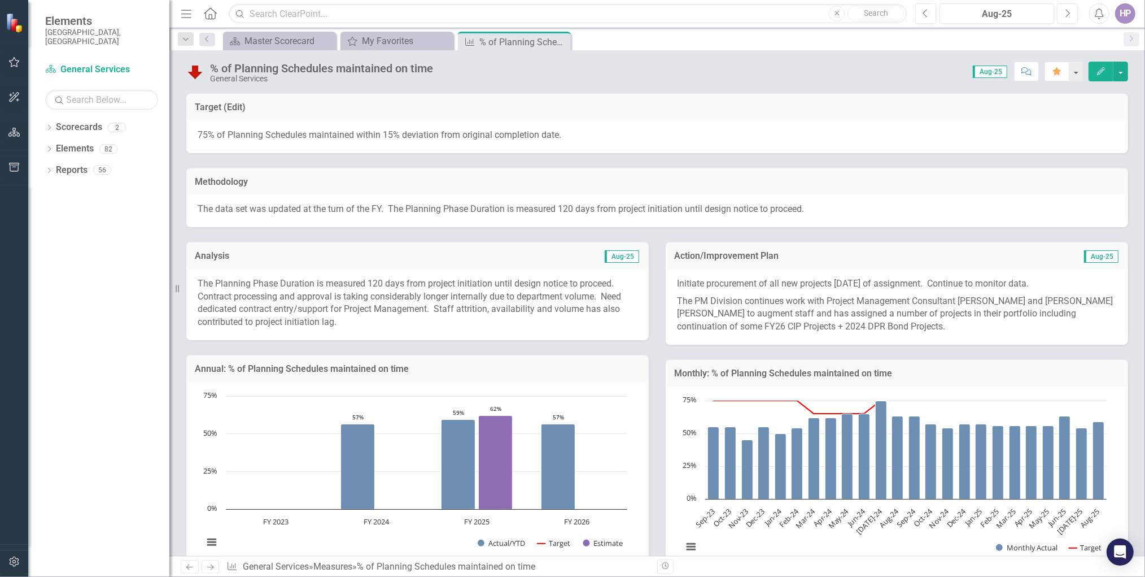
click at [0, 0] on icon "Close" at bounding box center [0, 0] width 0 height 0
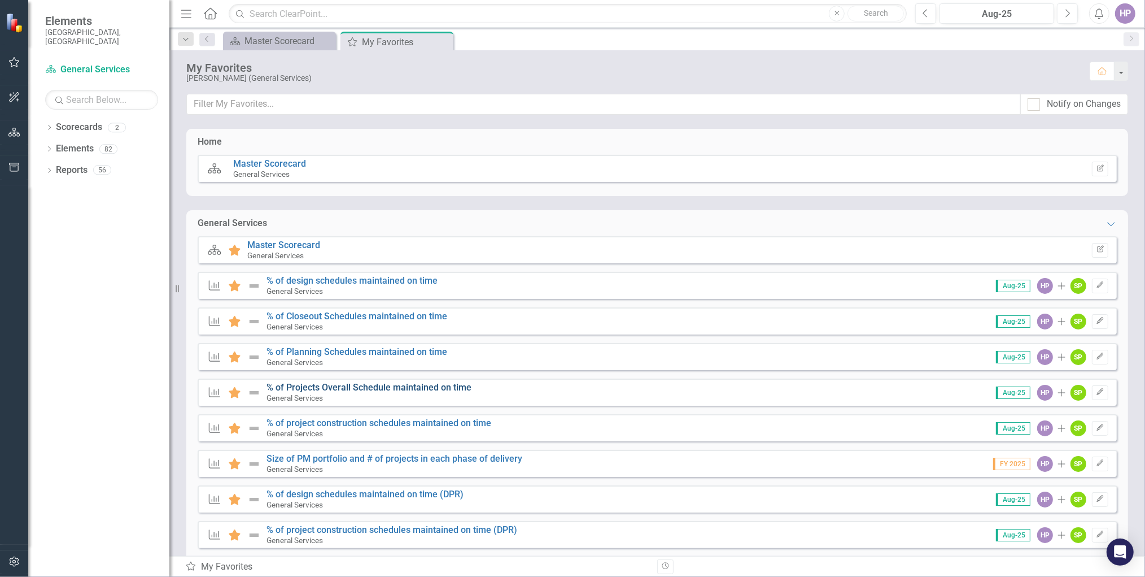
click at [299, 389] on link "% of Projects Overall Schedule maintained on time" at bounding box center [369, 387] width 205 height 11
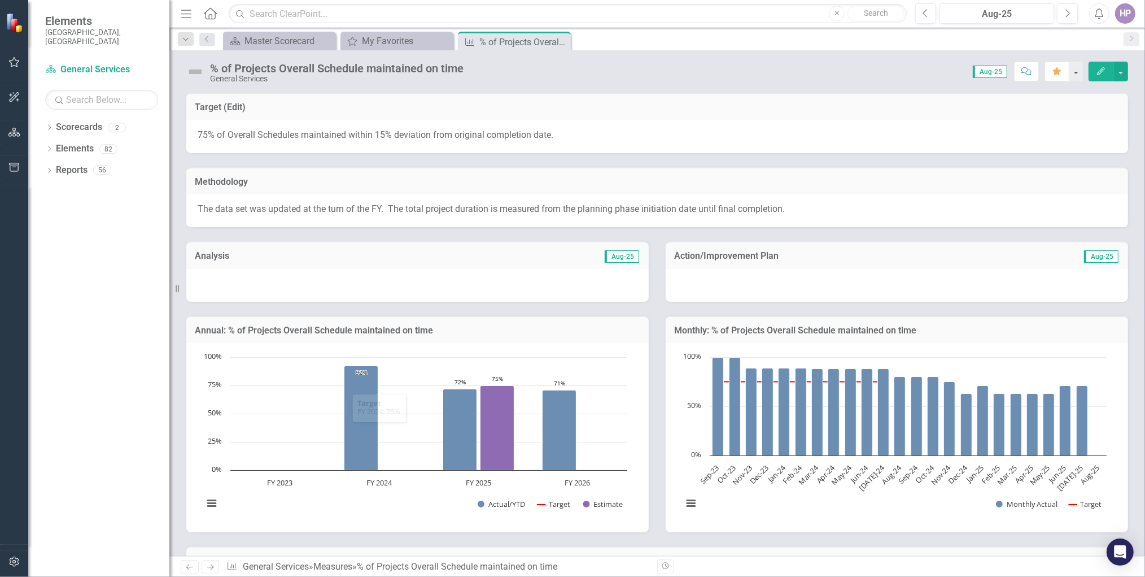
click at [303, 289] on div at bounding box center [417, 285] width 463 height 33
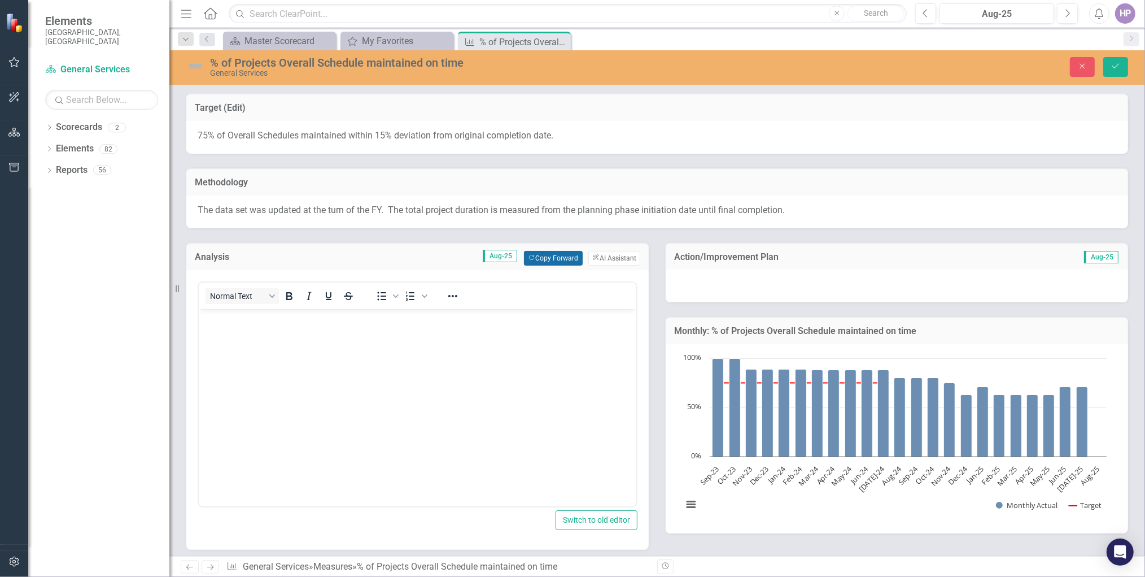
click at [545, 252] on button "Copy Forward Copy Forward" at bounding box center [553, 258] width 58 height 15
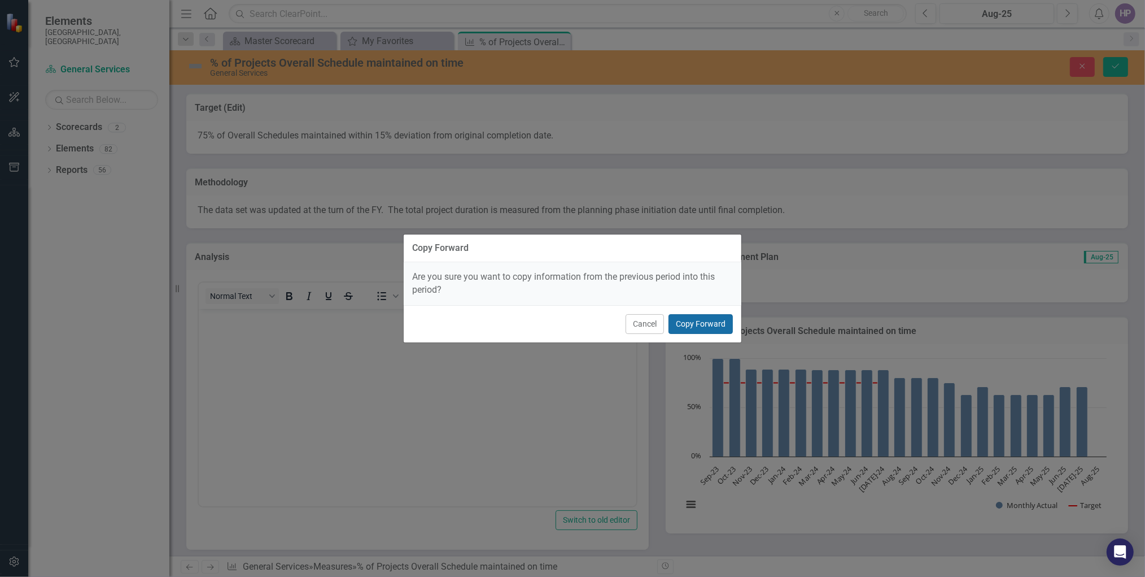
click at [686, 324] on button "Copy Forward" at bounding box center [701, 324] width 64 height 20
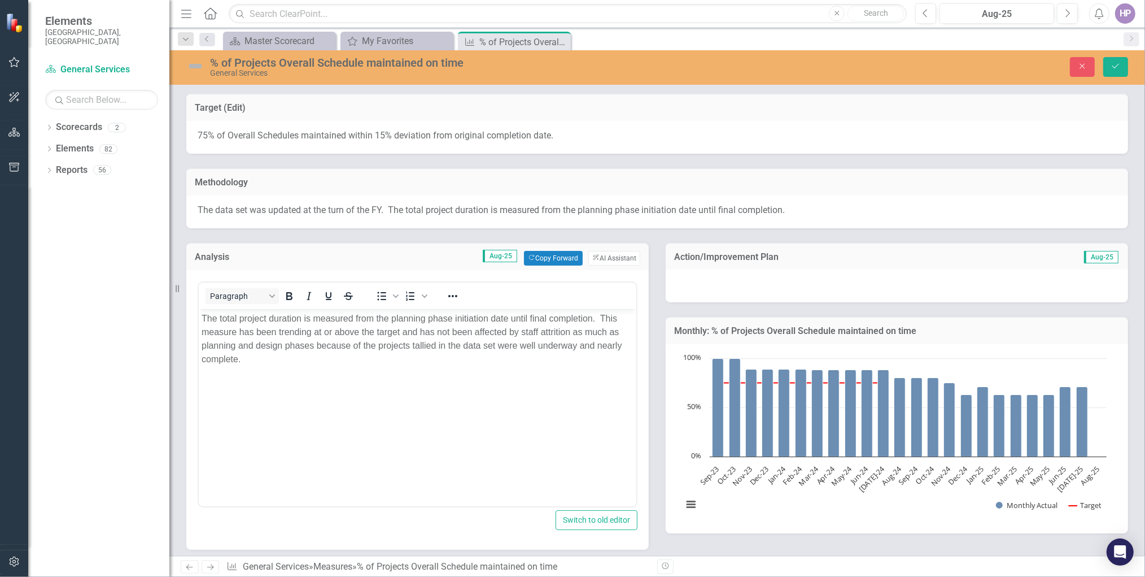
click at [813, 286] on div at bounding box center [897, 285] width 463 height 33
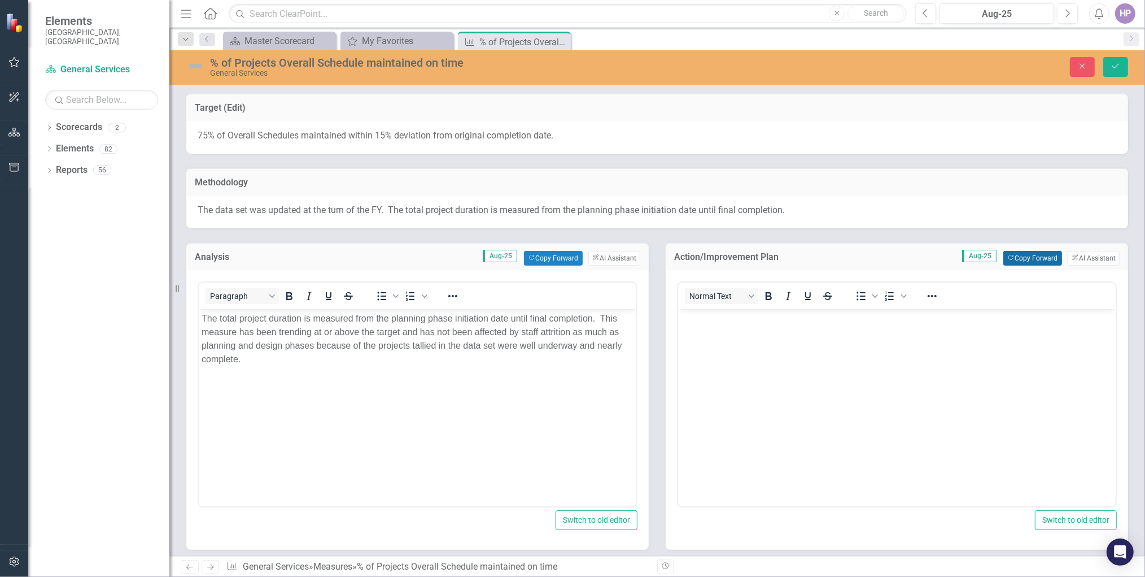
click at [1019, 258] on button "Copy Forward Copy Forward" at bounding box center [1033, 258] width 58 height 15
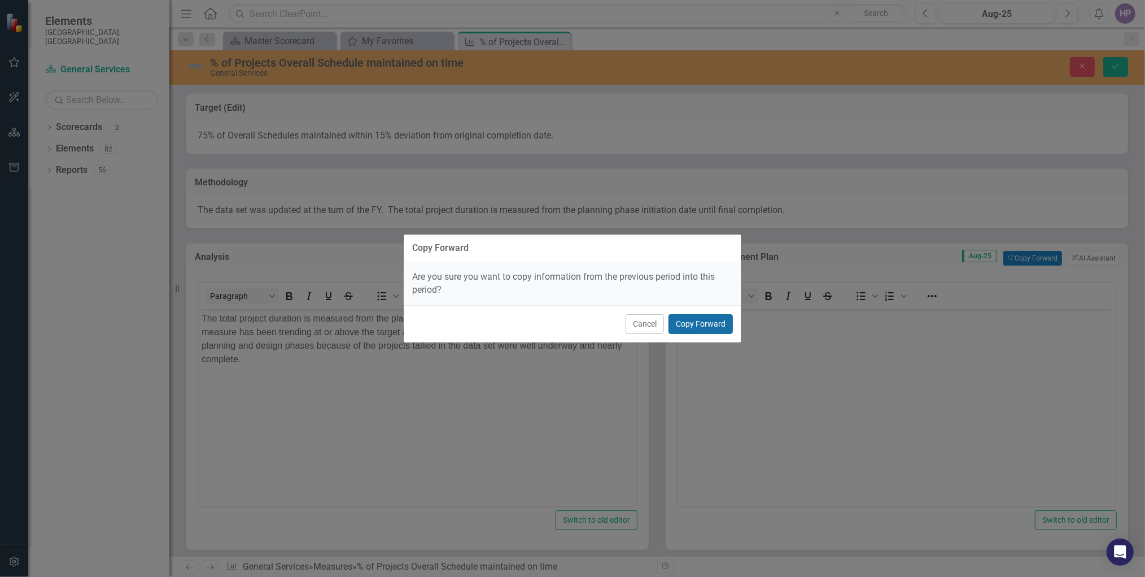
click at [704, 317] on button "Copy Forward" at bounding box center [701, 324] width 64 height 20
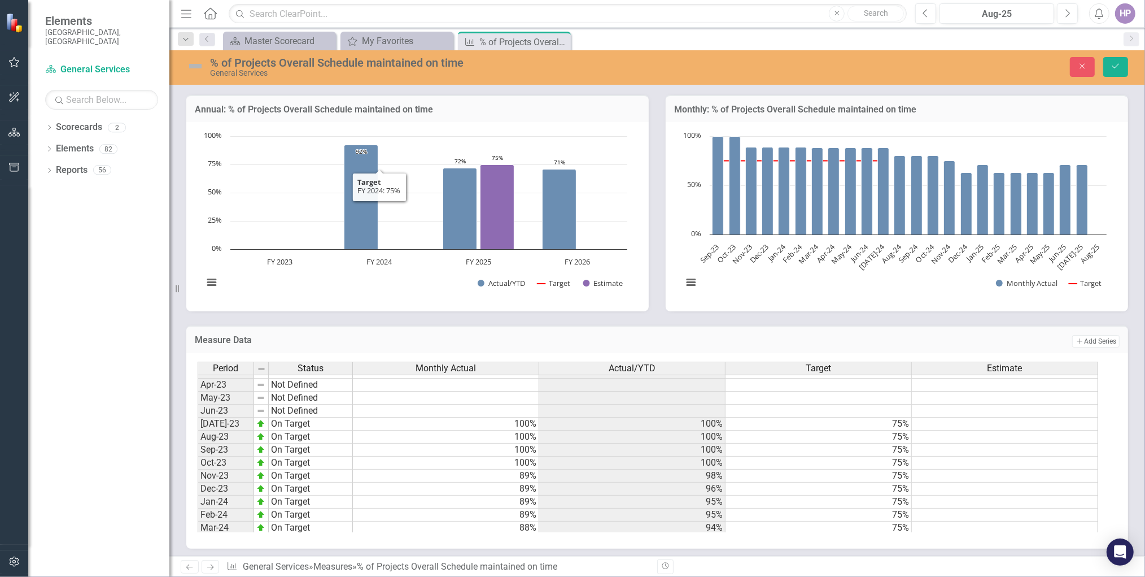
scroll to position [566, 0]
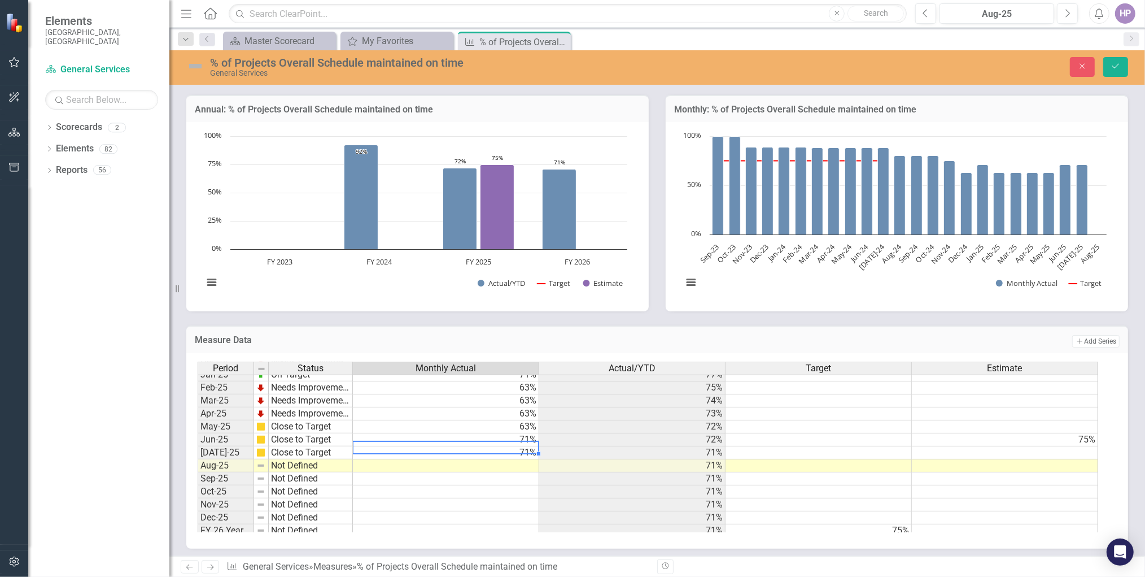
click at [521, 449] on td "71%" at bounding box center [446, 452] width 186 height 13
click at [520, 459] on td at bounding box center [446, 465] width 186 height 13
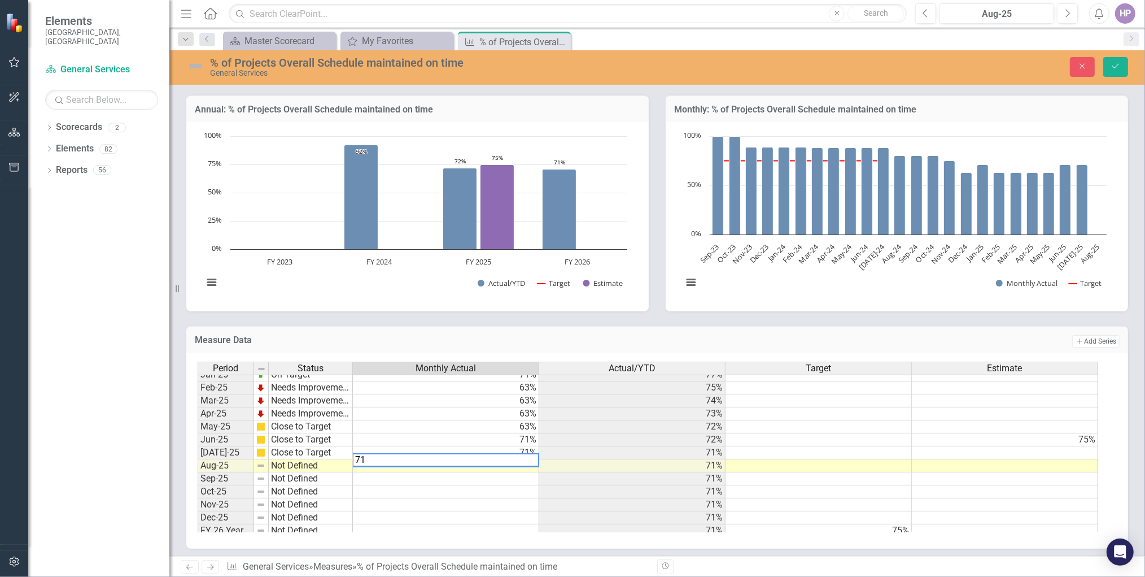
type textarea "71"
click at [198, 475] on div "Period Status Monthly Actual Actual/YTD Target Estimate Jan-24 On Target 89% 95…" at bounding box center [198, 367] width 0 height 339
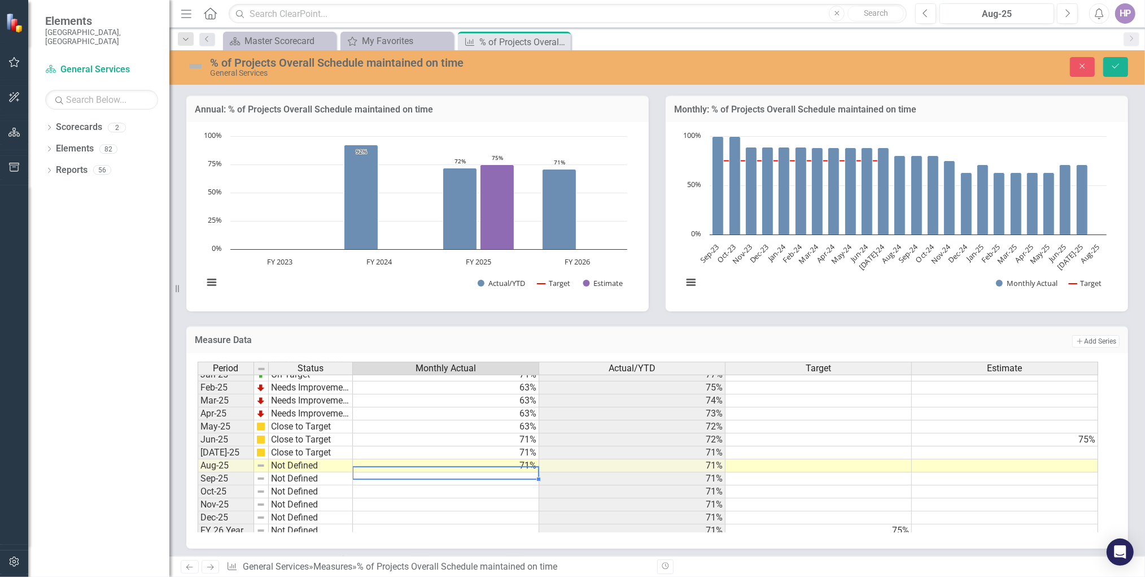
click at [204, 68] on img at bounding box center [195, 66] width 18 height 18
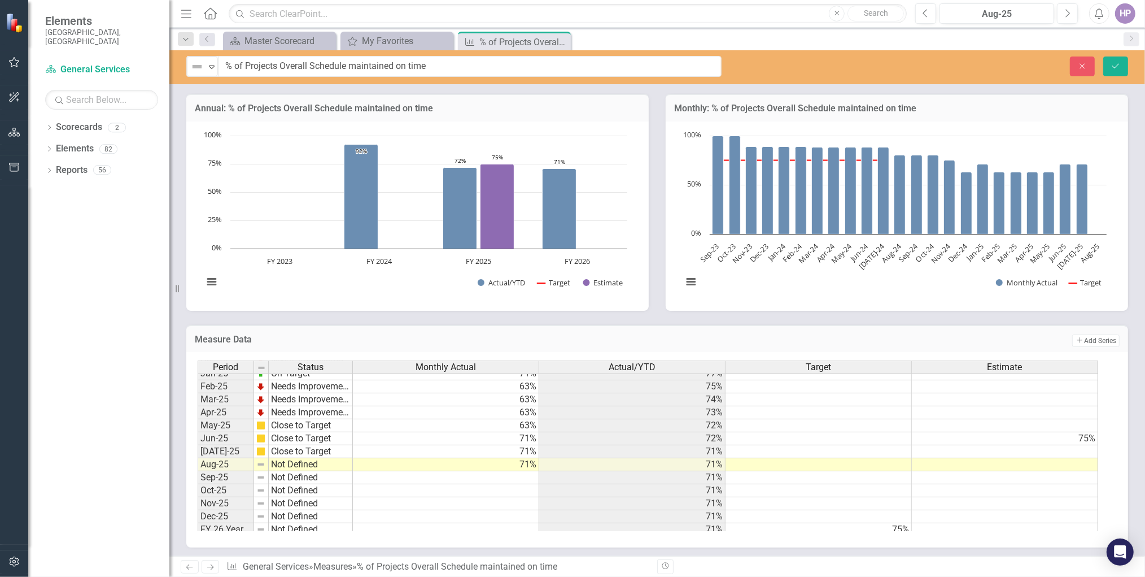
scroll to position [468, 0]
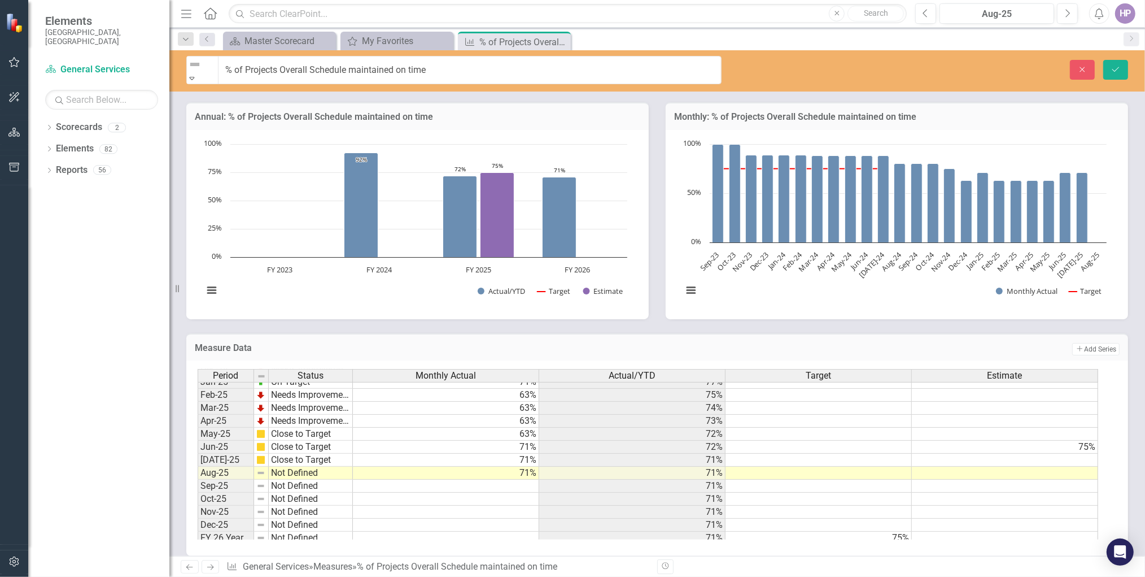
click at [197, 74] on icon "Expand" at bounding box center [192, 78] width 10 height 8
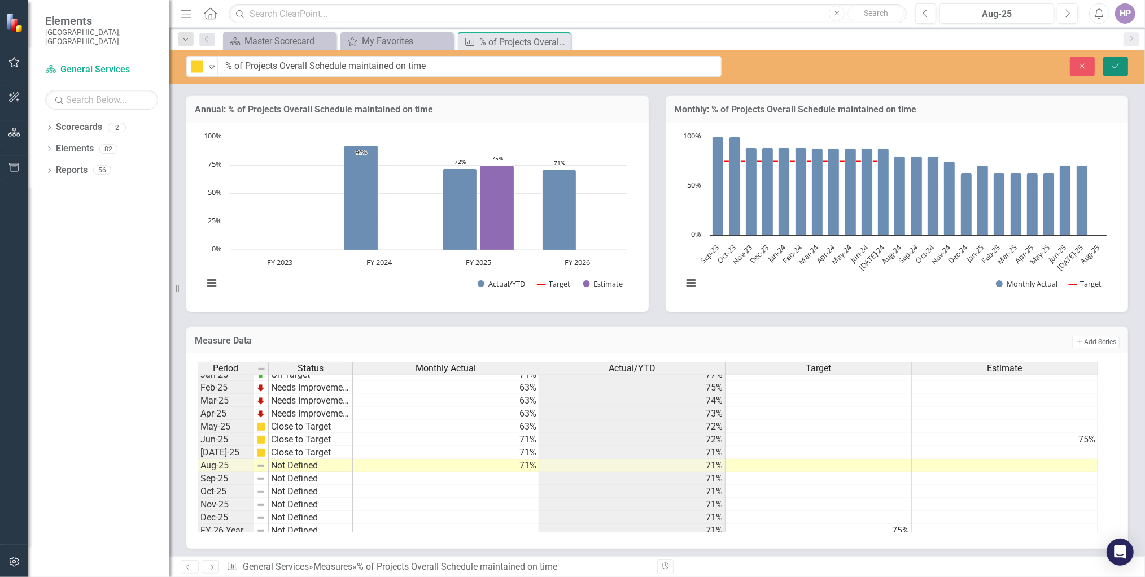
click at [1122, 63] on button "Save" at bounding box center [1115, 66] width 25 height 20
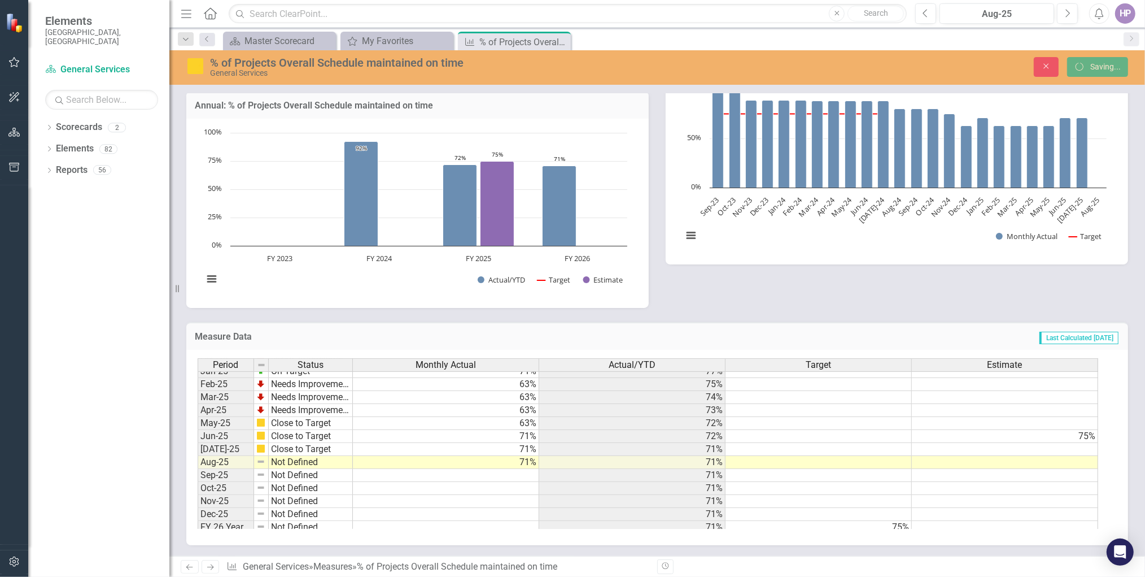
scroll to position [278, 0]
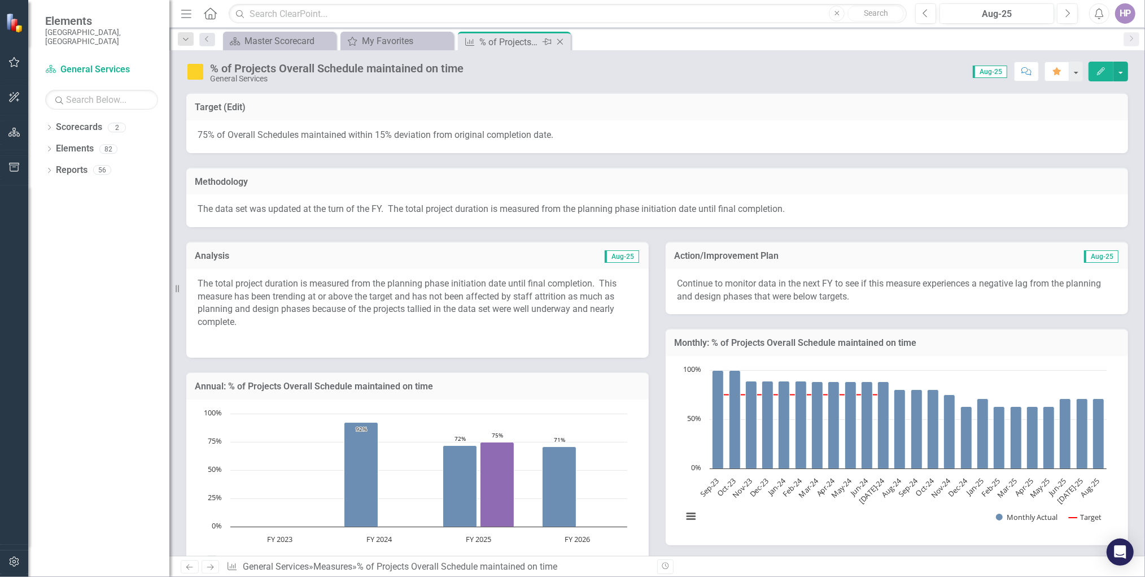
click at [560, 42] on icon "Close" at bounding box center [560, 41] width 11 height 9
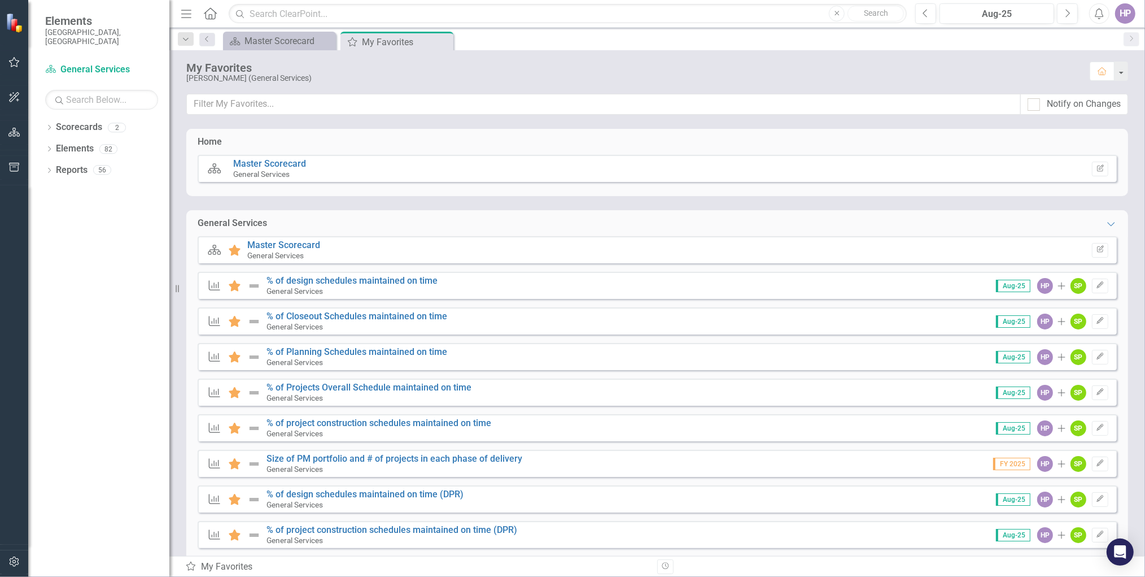
click at [373, 415] on div "Measure Favorite % of project construction schedules maintained on time General…" at bounding box center [657, 427] width 919 height 27
click at [373, 418] on link "% of project construction schedules maintained on time" at bounding box center [379, 422] width 225 height 11
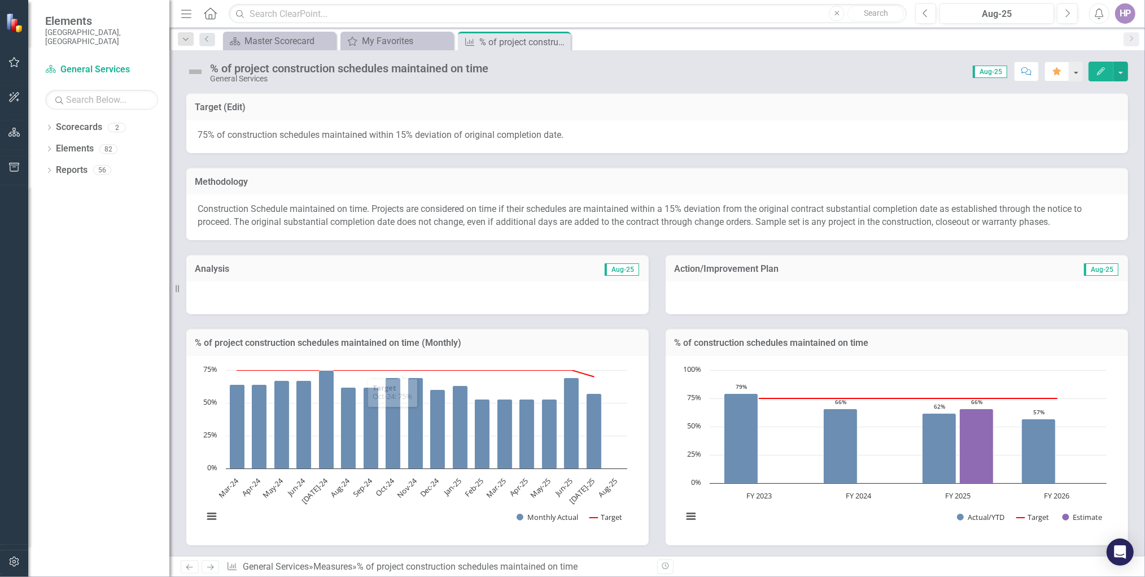
click at [351, 303] on div at bounding box center [417, 297] width 463 height 33
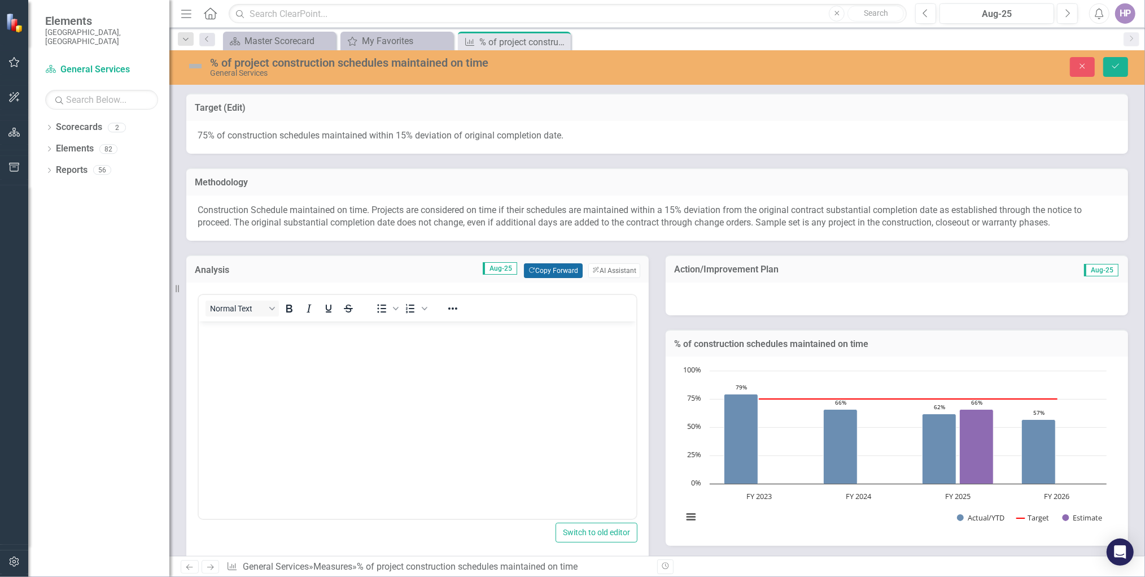
click at [534, 273] on button "Copy Forward Copy Forward" at bounding box center [553, 270] width 58 height 15
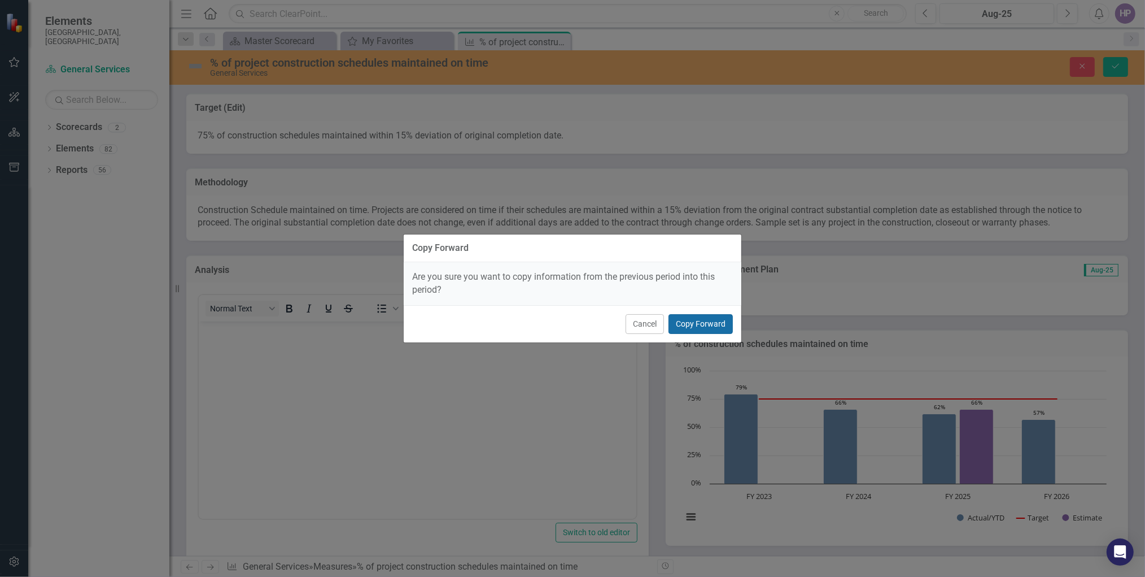
click at [692, 320] on button "Copy Forward" at bounding box center [701, 324] width 64 height 20
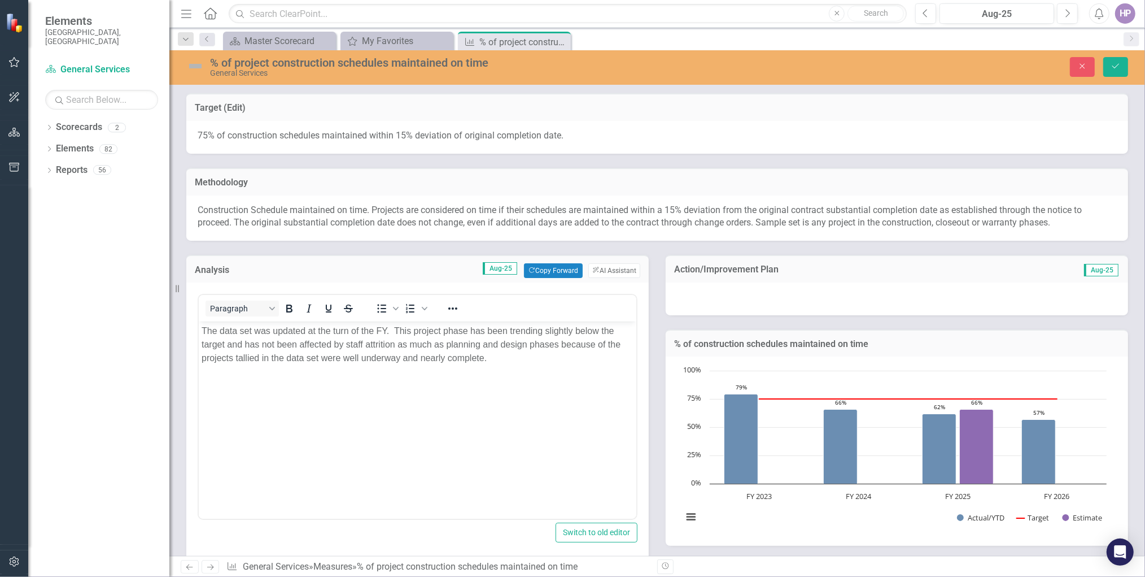
click at [751, 300] on div at bounding box center [897, 298] width 463 height 33
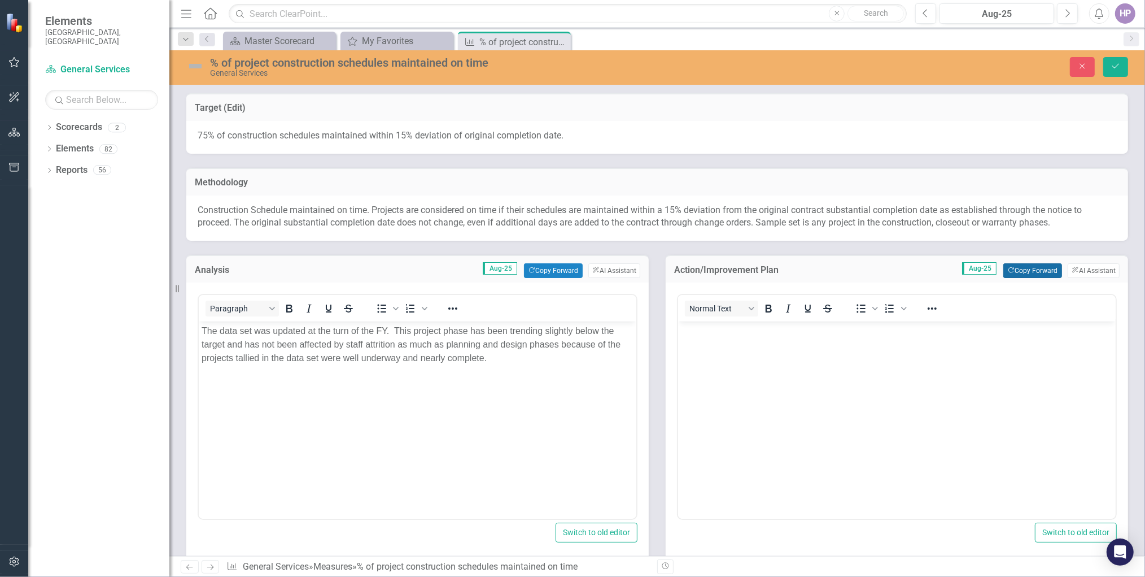
click at [1040, 268] on button "Copy Forward Copy Forward" at bounding box center [1033, 270] width 58 height 15
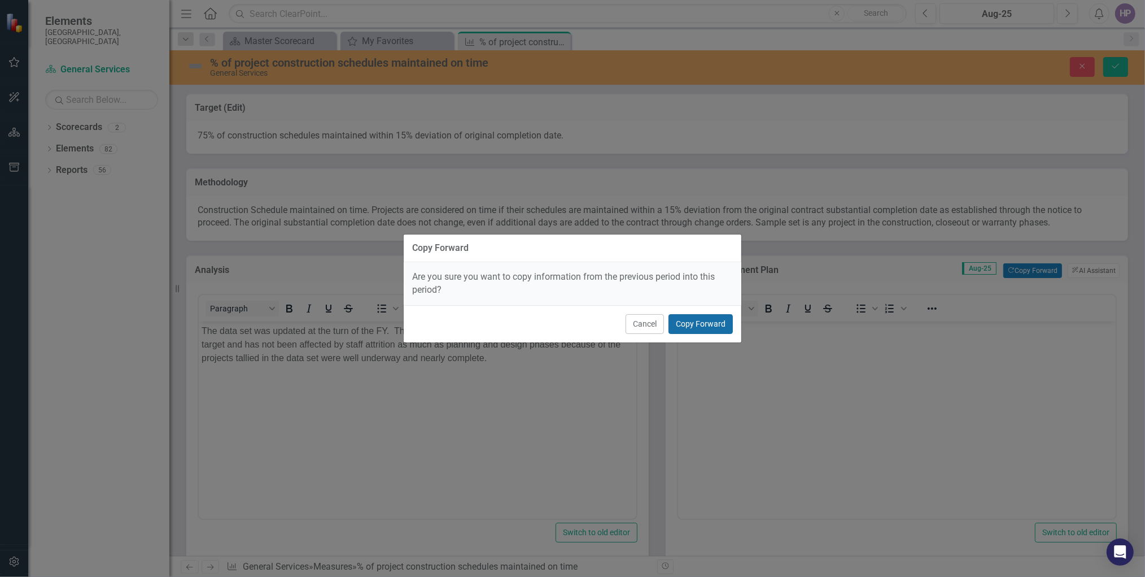
click at [686, 323] on button "Copy Forward" at bounding box center [701, 324] width 64 height 20
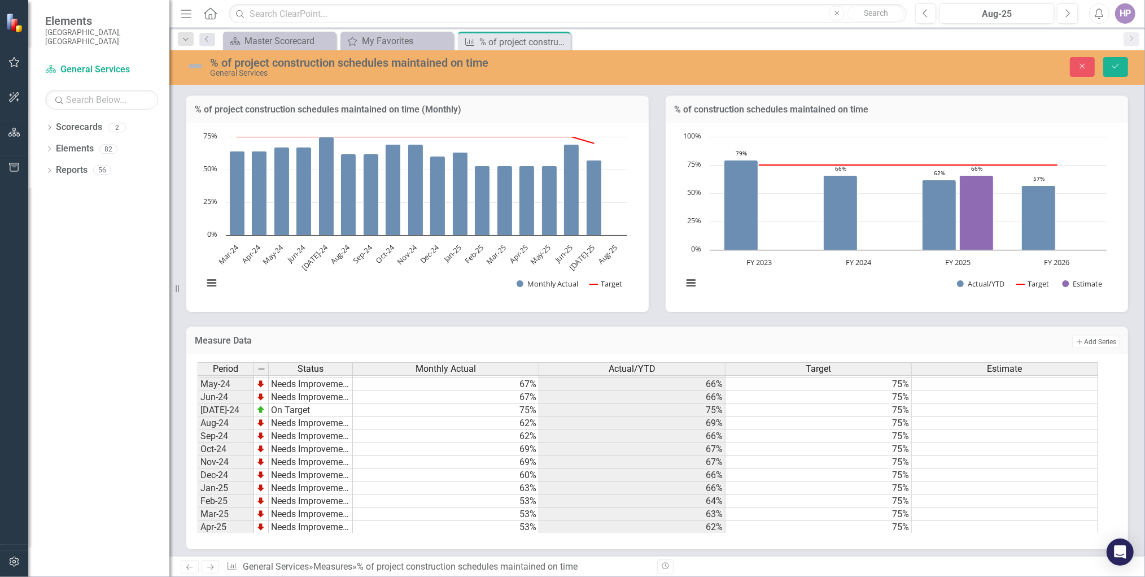
scroll to position [571, 0]
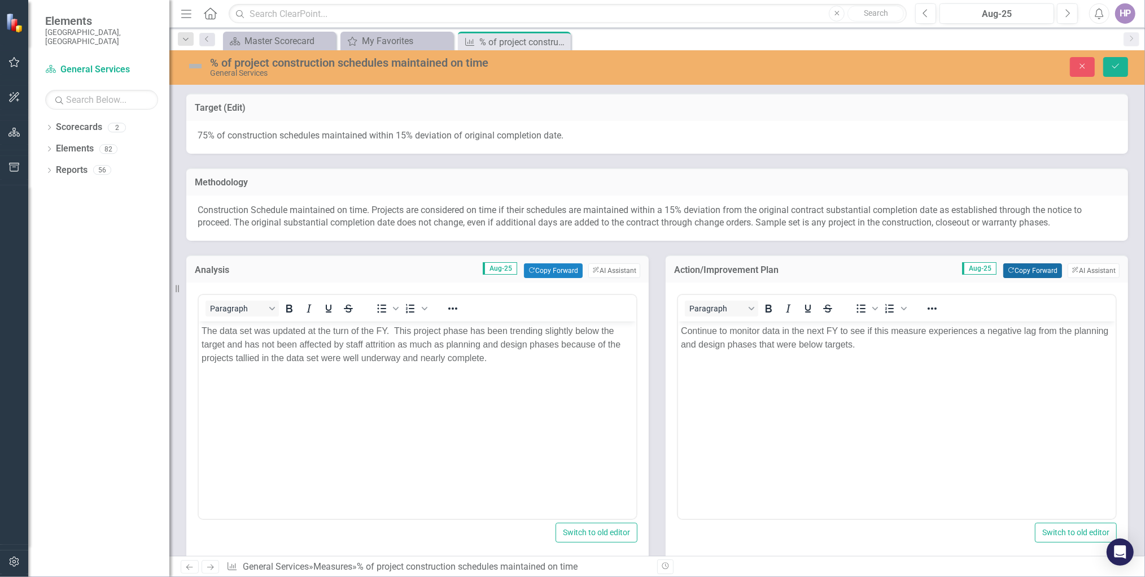
scroll to position [571, 0]
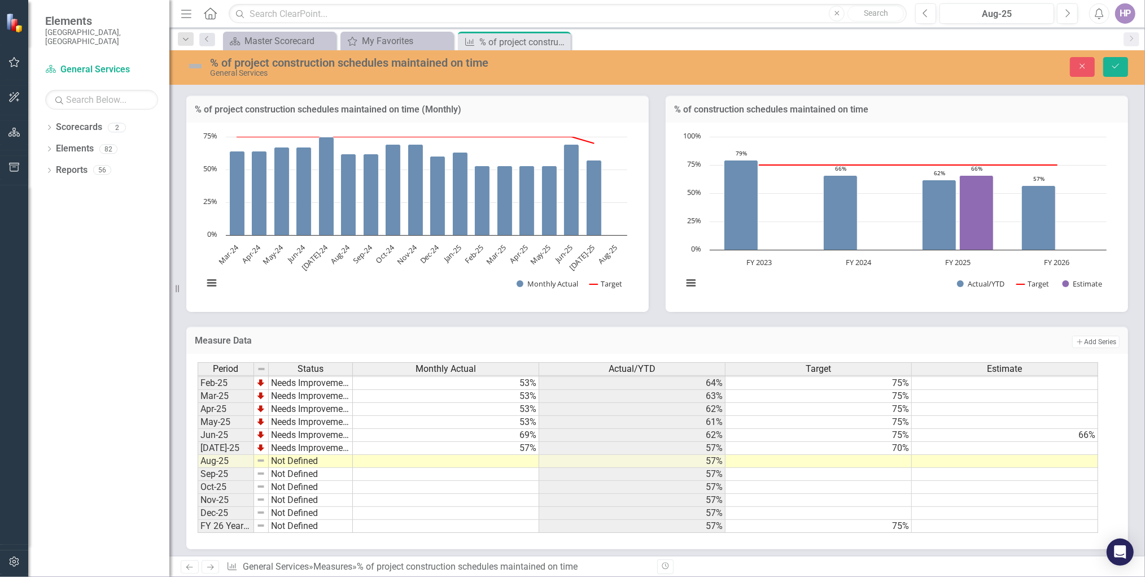
click at [520, 455] on td at bounding box center [446, 461] width 186 height 13
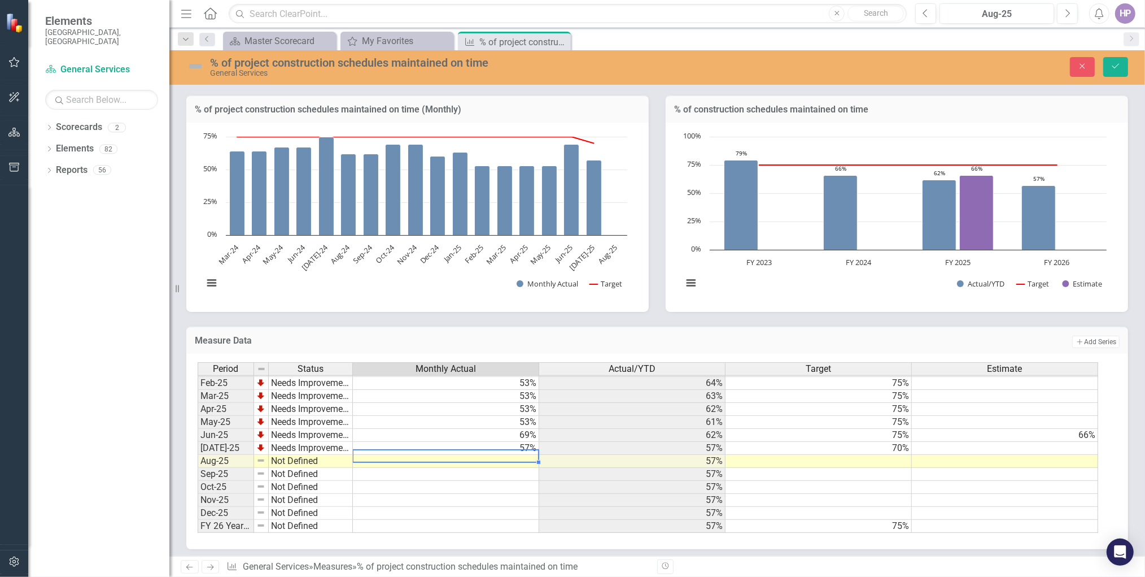
click at [520, 455] on td at bounding box center [446, 461] width 186 height 13
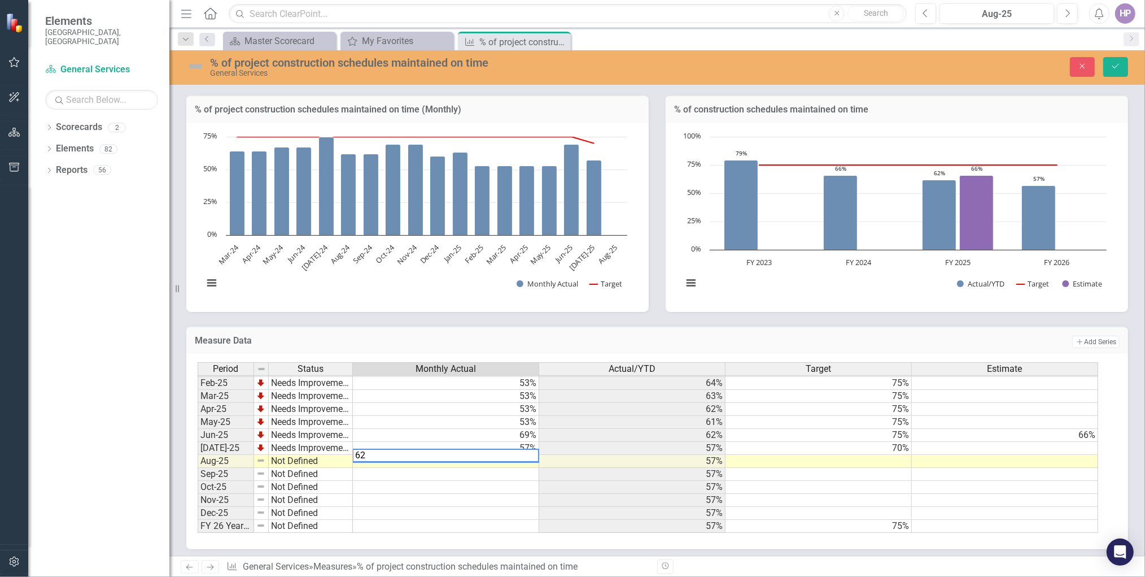
type textarea "62"
click at [531, 520] on td at bounding box center [446, 526] width 186 height 13
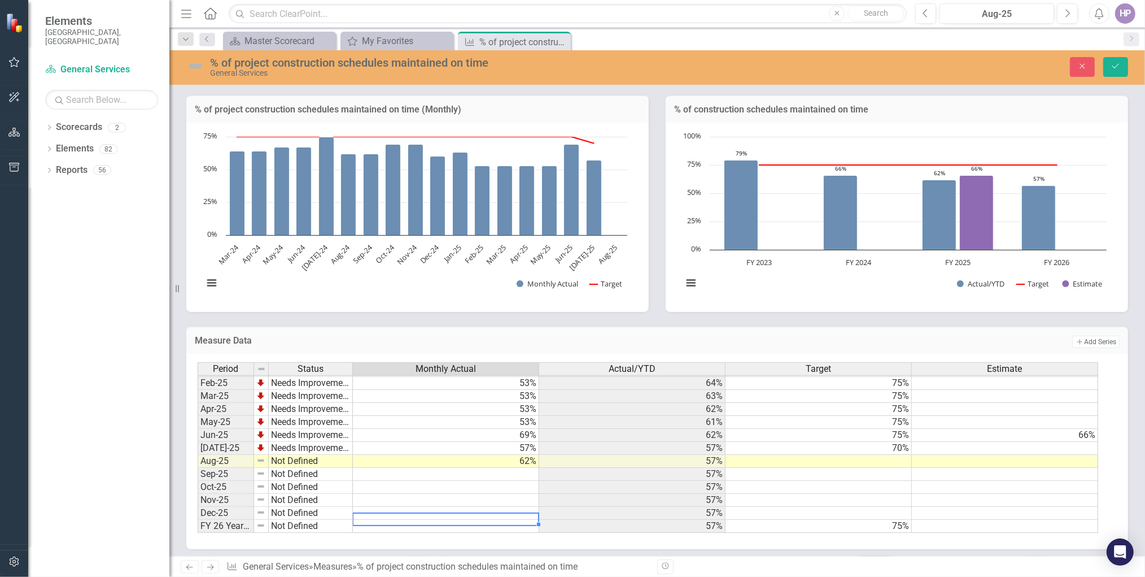
click at [190, 71] on img at bounding box center [195, 66] width 18 height 18
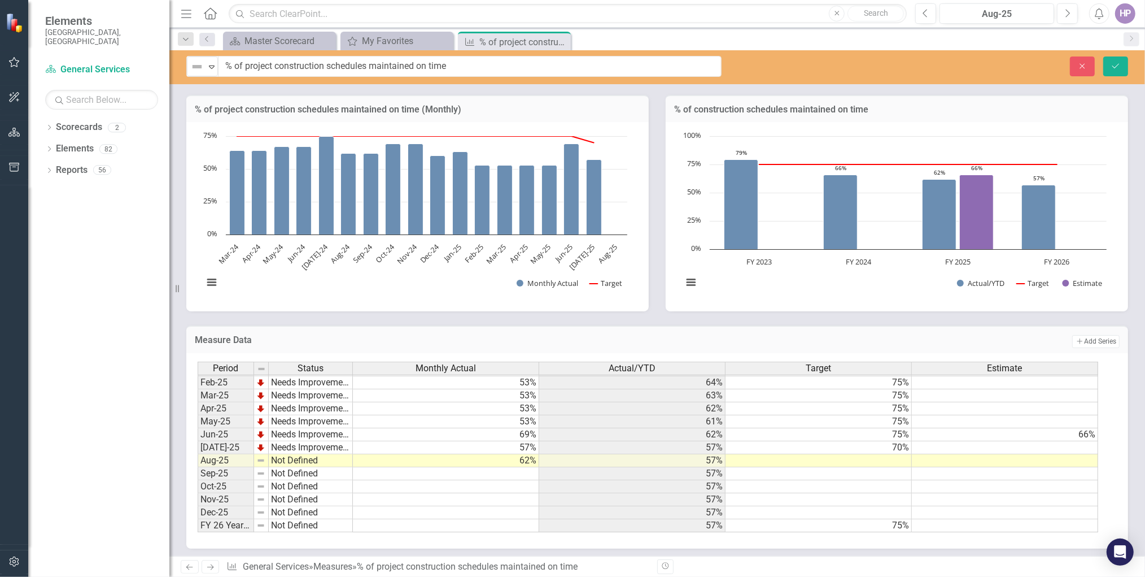
click at [192, 69] on img at bounding box center [197, 67] width 14 height 14
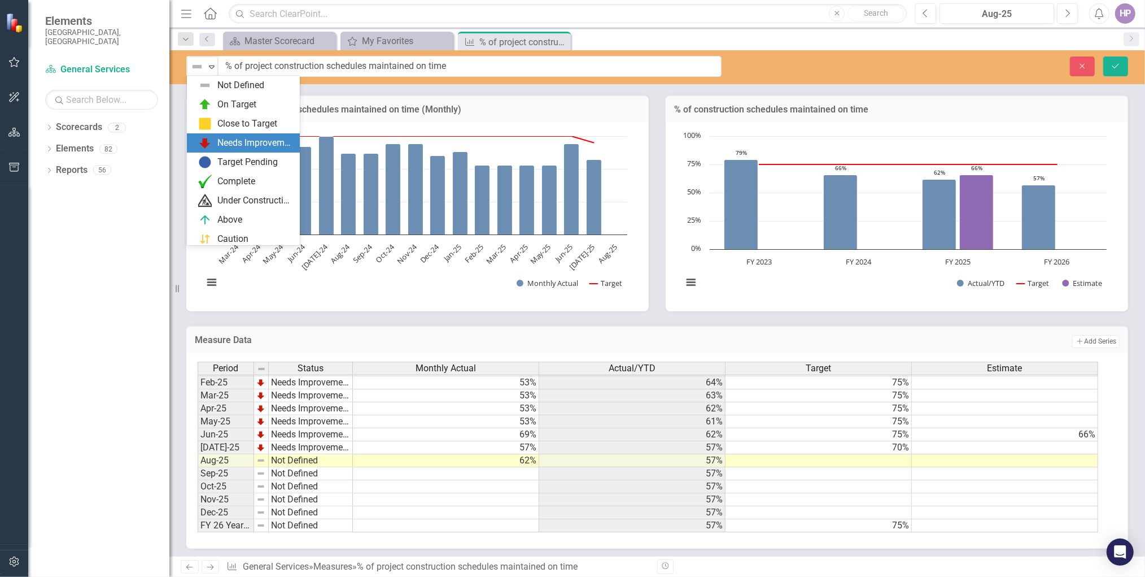
click at [214, 136] on div "Needs Improvement" at bounding box center [245, 143] width 95 height 14
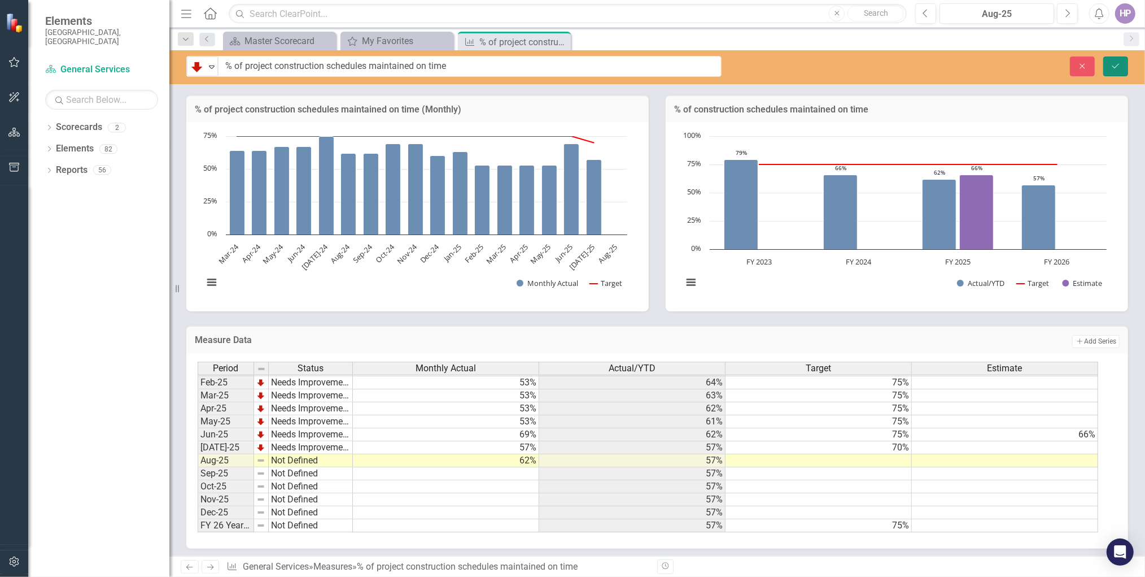
click at [1117, 65] on icon "submit" at bounding box center [1115, 65] width 7 height 5
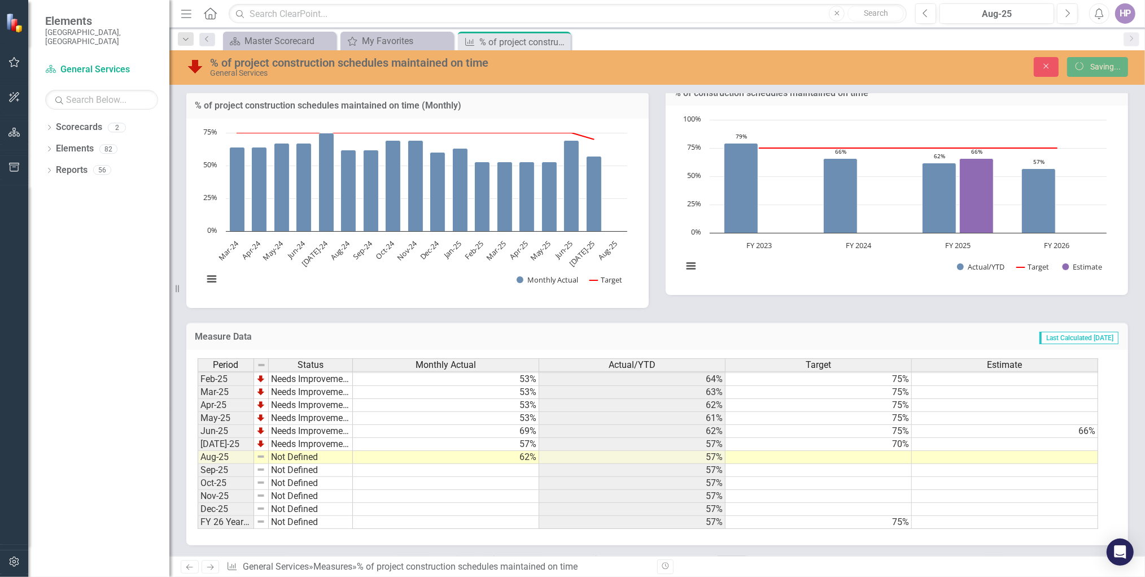
scroll to position [260, 0]
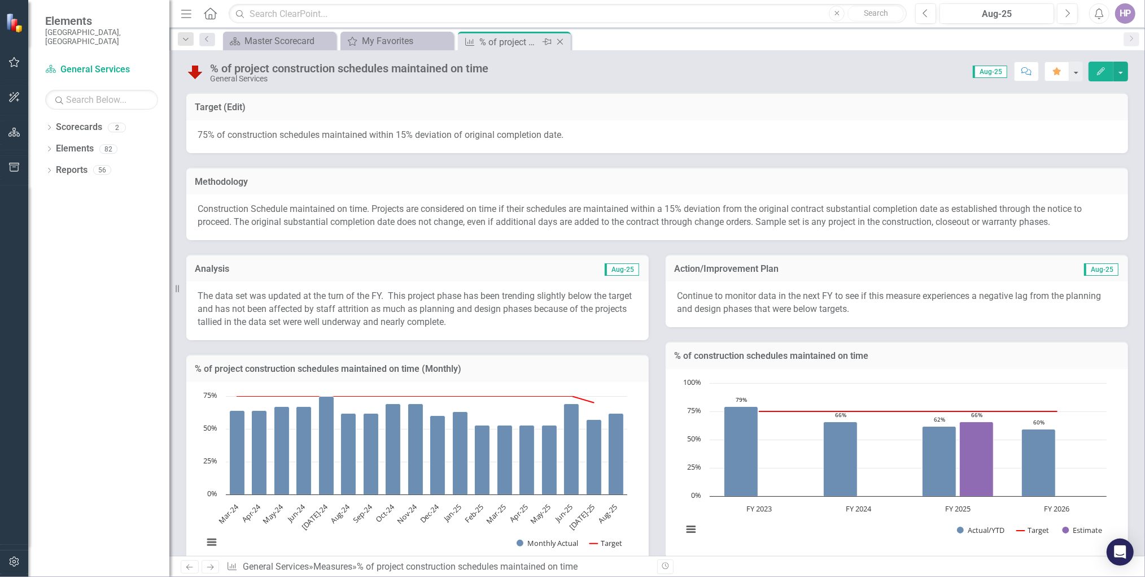
click at [562, 40] on icon "Close" at bounding box center [560, 41] width 11 height 9
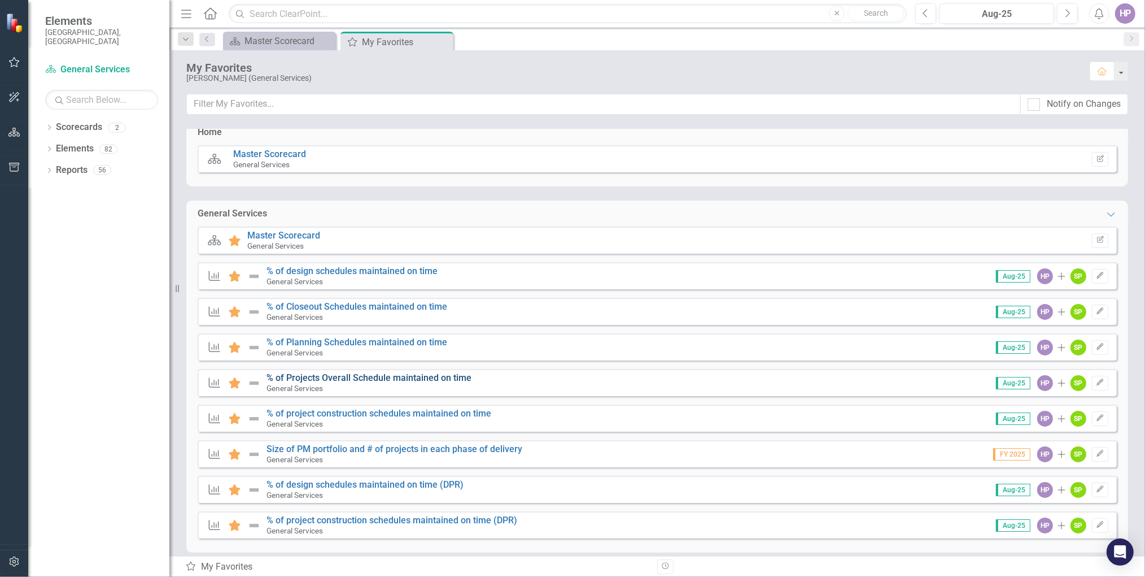
scroll to position [18, 0]
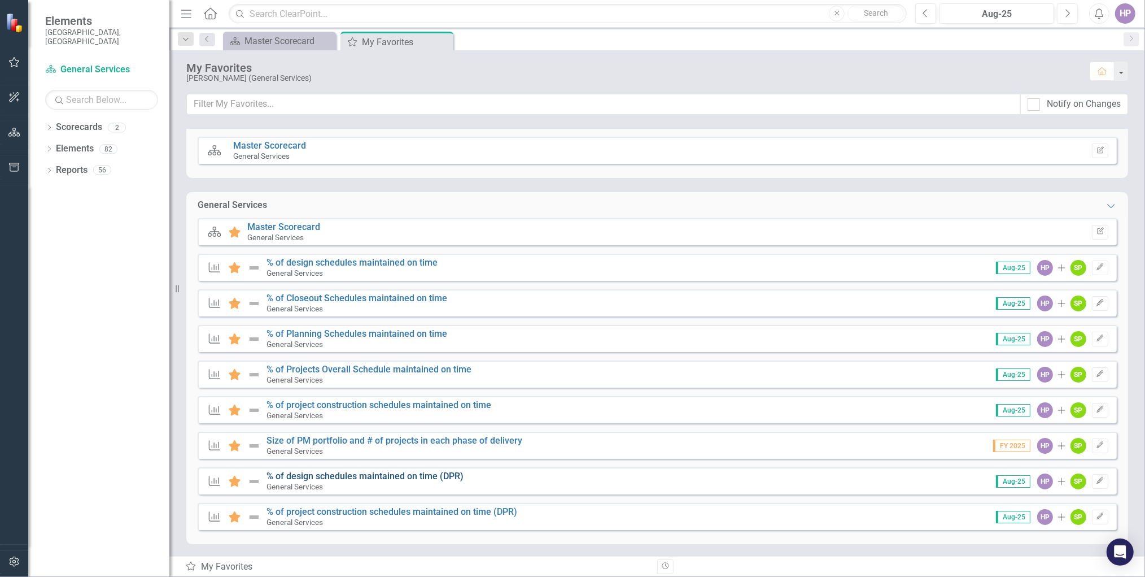
click at [355, 475] on link "% of design schedules maintained on time (DPR)" at bounding box center [365, 475] width 197 height 11
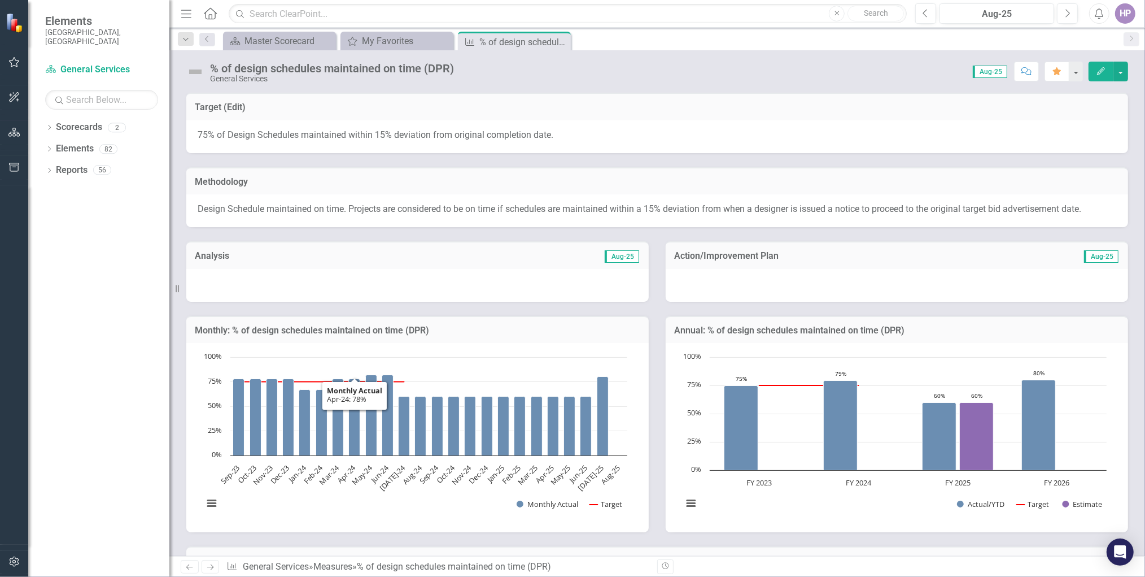
click at [282, 285] on div at bounding box center [417, 285] width 463 height 33
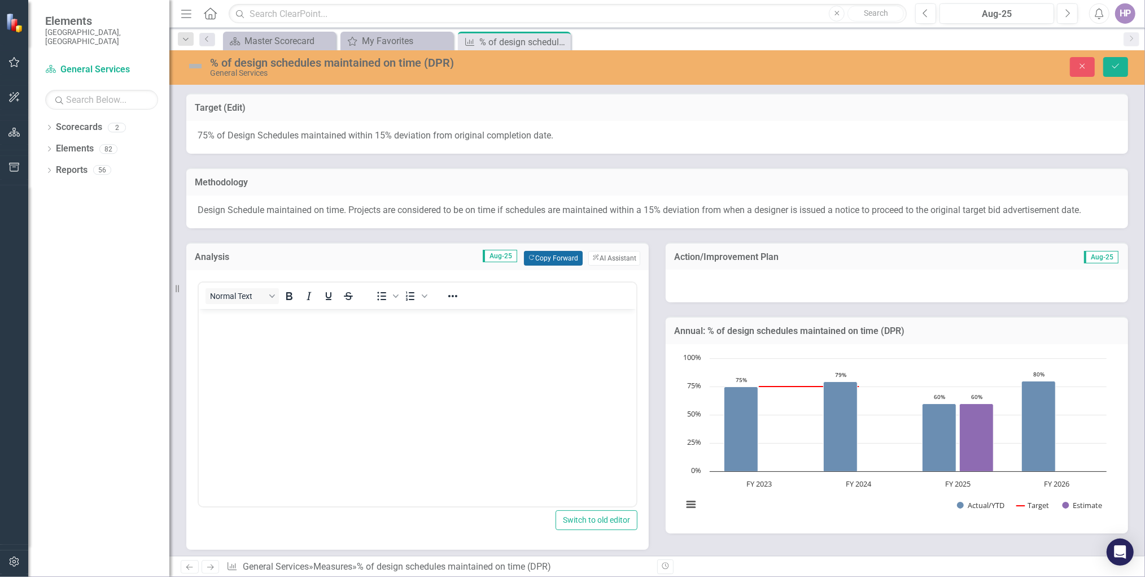
click at [556, 258] on button "Copy Forward Copy Forward" at bounding box center [553, 258] width 58 height 15
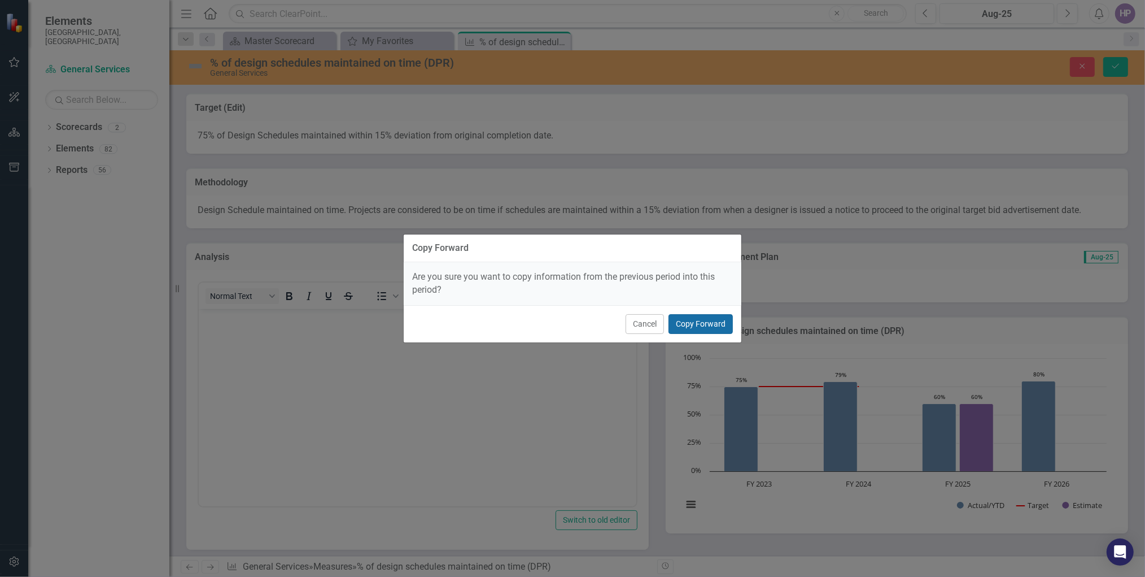
click at [692, 321] on button "Copy Forward" at bounding box center [701, 324] width 64 height 20
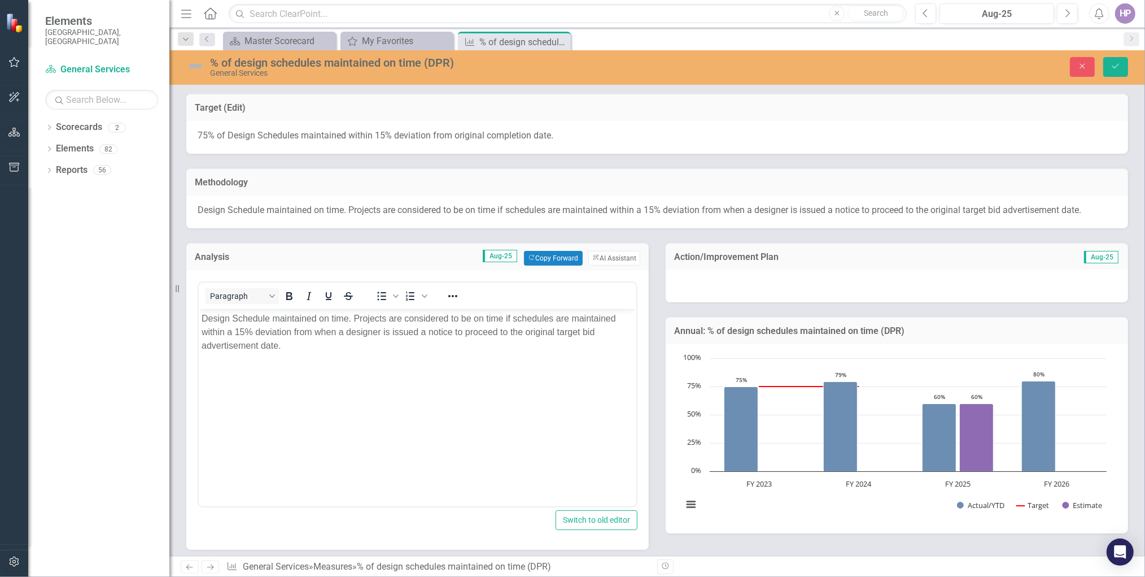
click at [765, 287] on div at bounding box center [897, 285] width 463 height 33
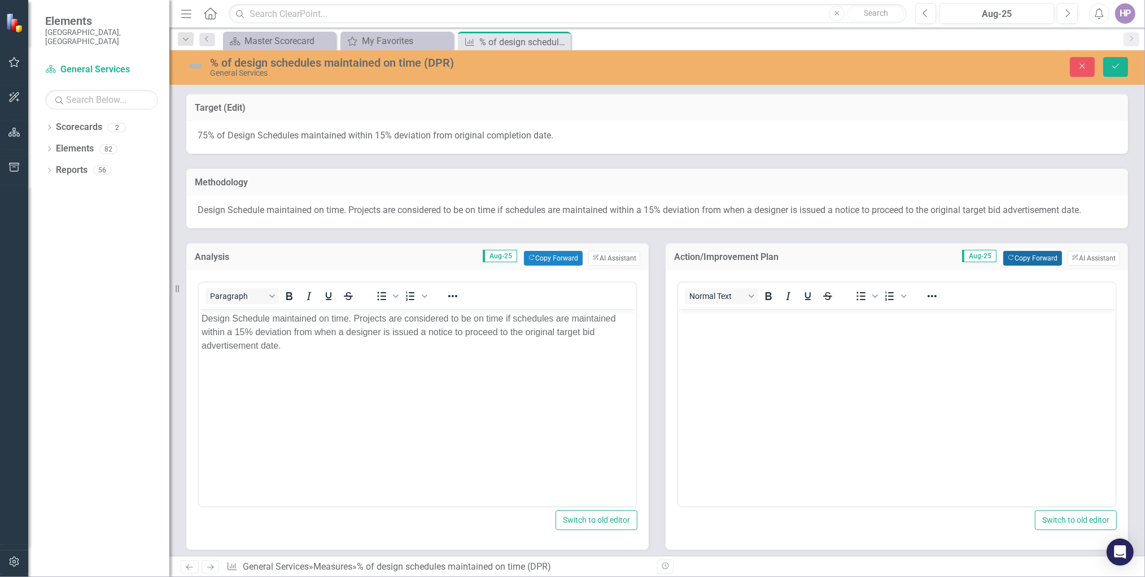
click at [1044, 254] on button "Copy Forward Copy Forward" at bounding box center [1033, 258] width 58 height 15
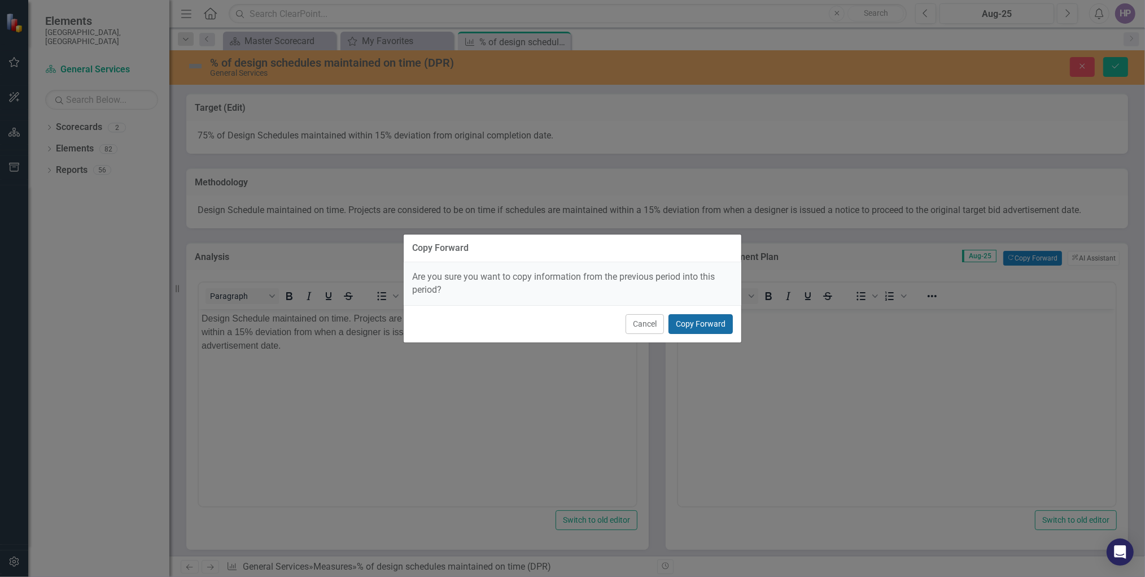
click at [717, 319] on button "Copy Forward" at bounding box center [701, 324] width 64 height 20
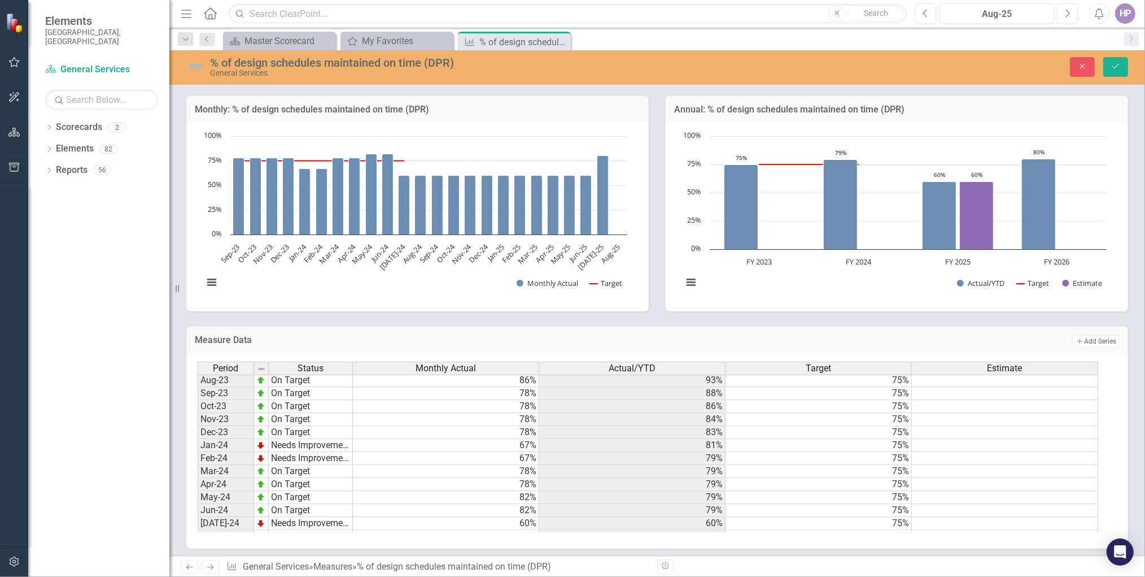
scroll to position [566, 0]
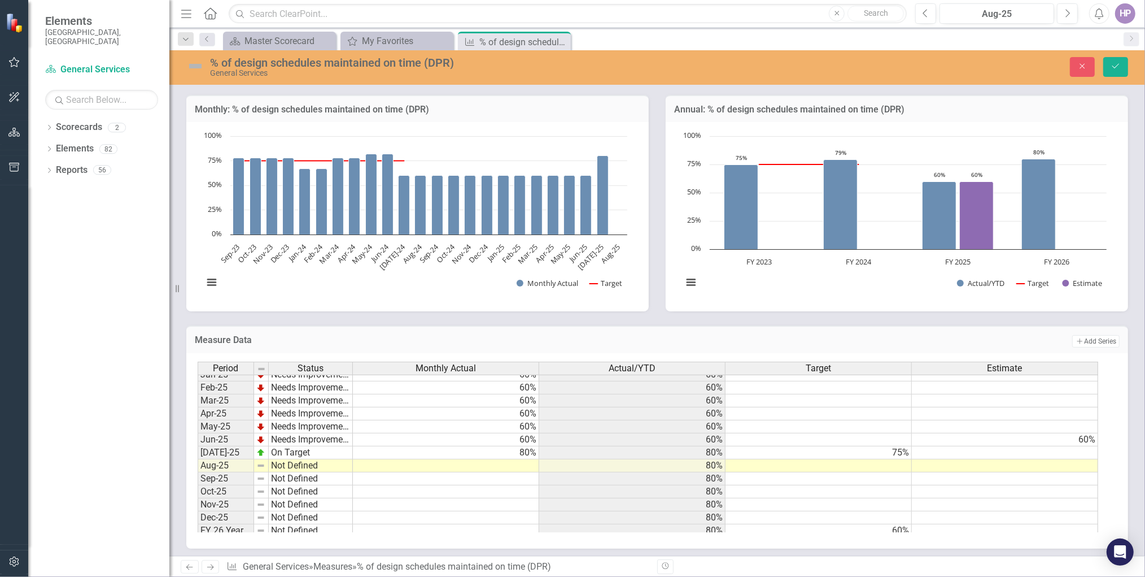
click at [531, 456] on tbody "Oct-23 On Target 78% 86% 75% Nov-23 On Target 78% 84% 75% Dec-23 On Target 78% …" at bounding box center [648, 355] width 901 height 364
type textarea "80"
click at [193, 72] on img at bounding box center [195, 66] width 18 height 18
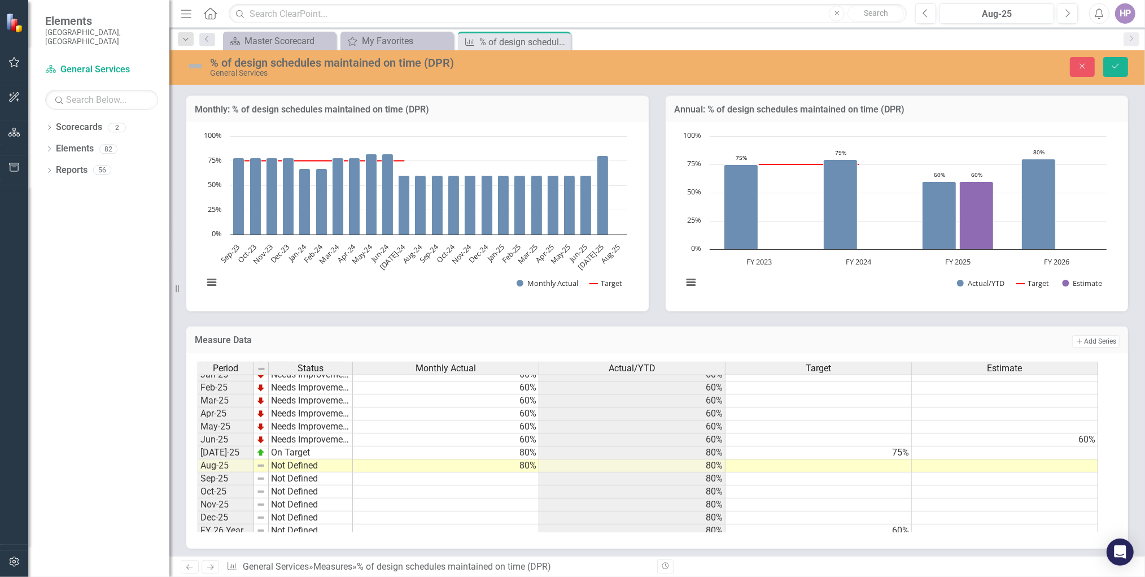
click at [192, 70] on img at bounding box center [195, 66] width 18 height 18
click at [193, 67] on img at bounding box center [195, 66] width 18 height 18
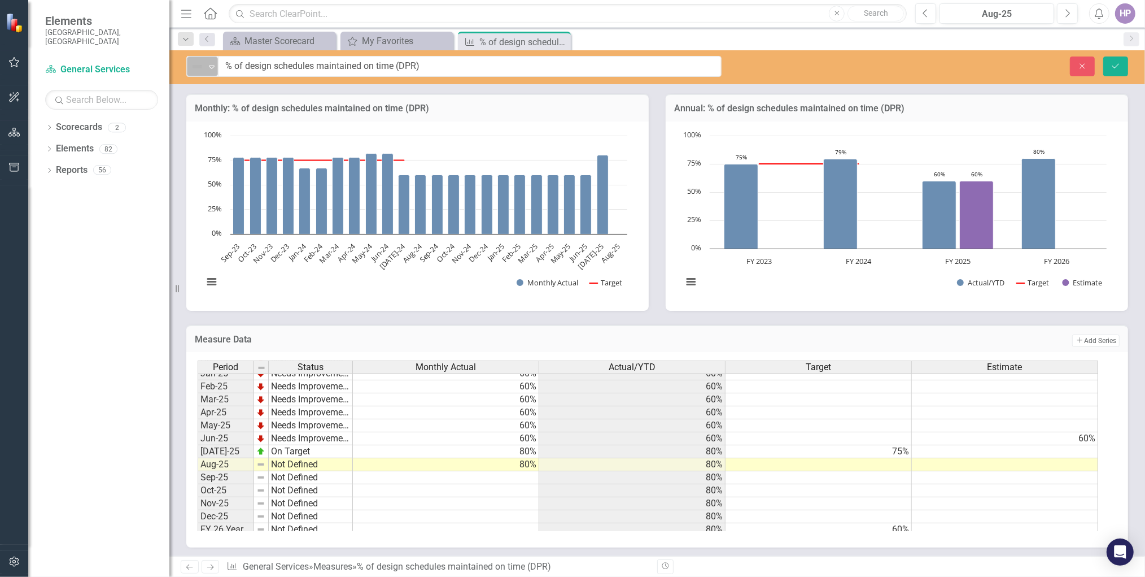
scroll to position [468, 0]
click at [197, 67] on img at bounding box center [197, 67] width 14 height 14
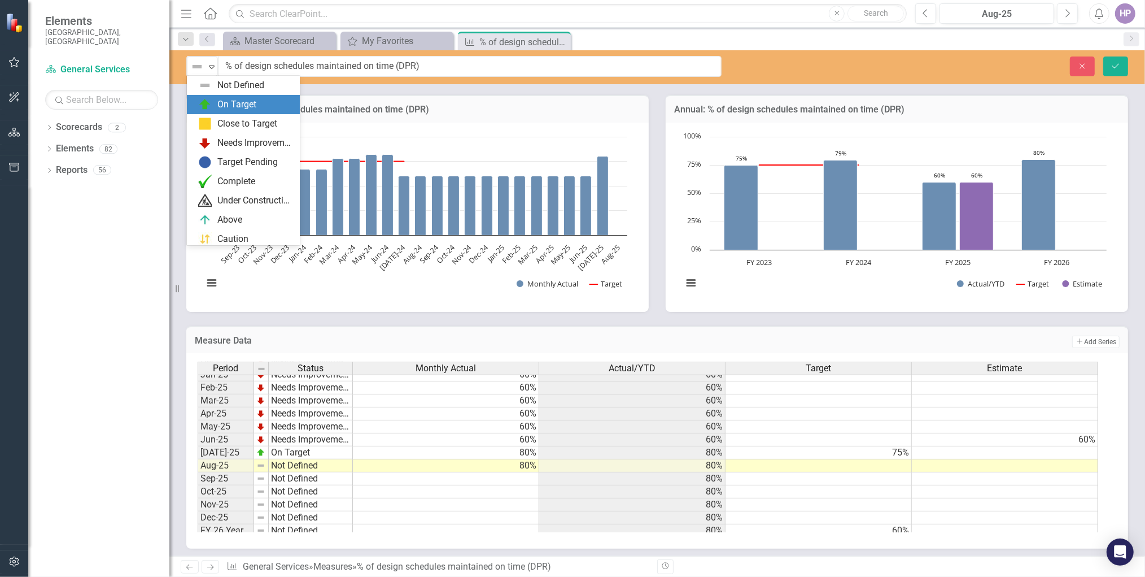
click at [214, 109] on div "On Target" at bounding box center [245, 105] width 95 height 14
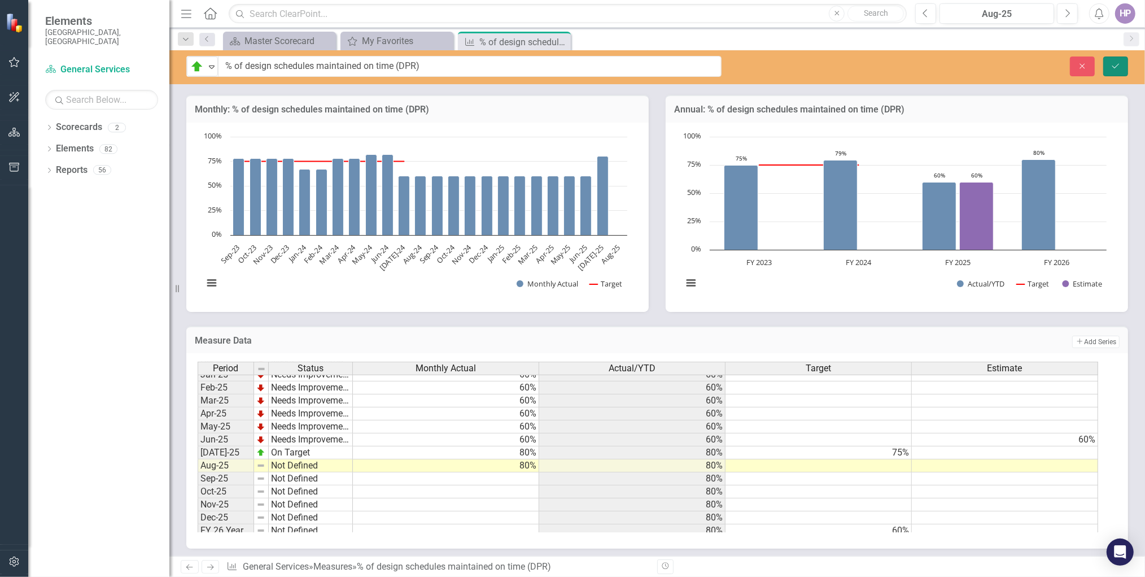
click at [1105, 68] on button "Save" at bounding box center [1115, 66] width 25 height 20
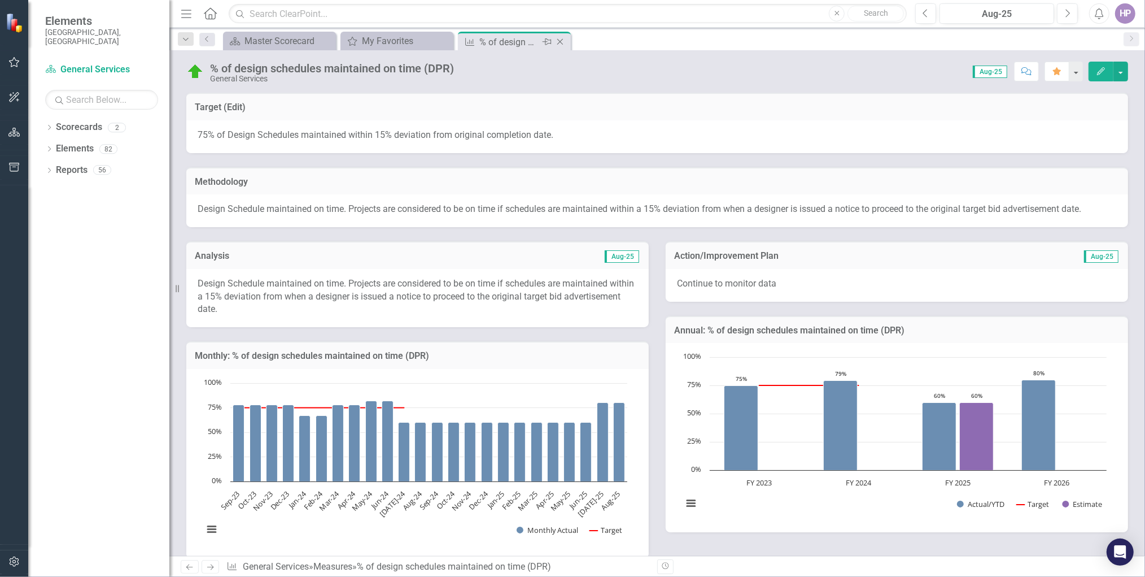
click at [558, 40] on icon "Close" at bounding box center [560, 41] width 11 height 9
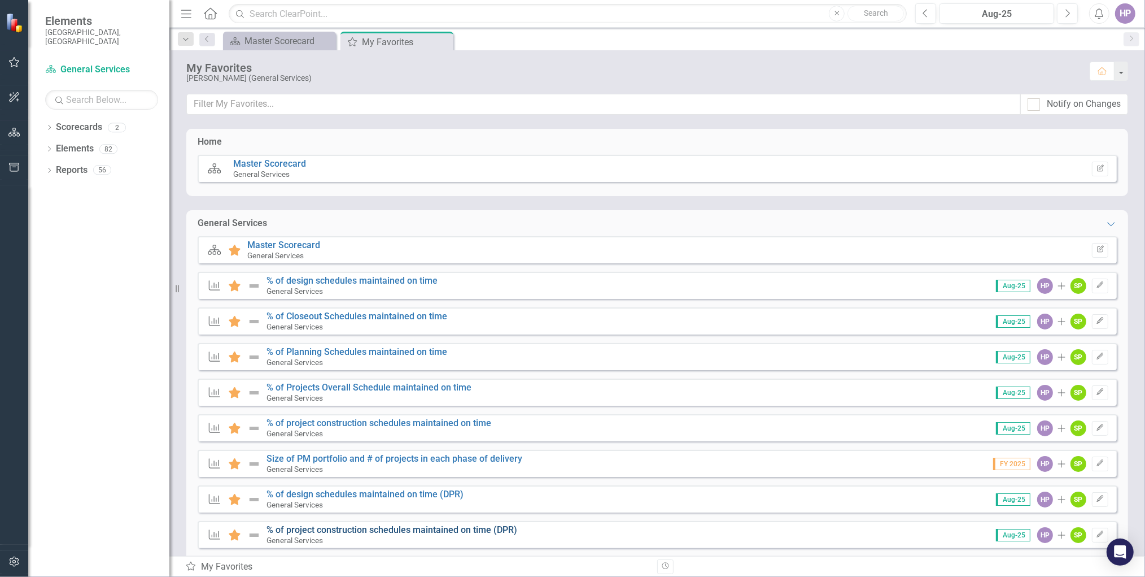
click at [355, 531] on link "% of project construction schedules maintained on time (DPR)" at bounding box center [392, 529] width 251 height 11
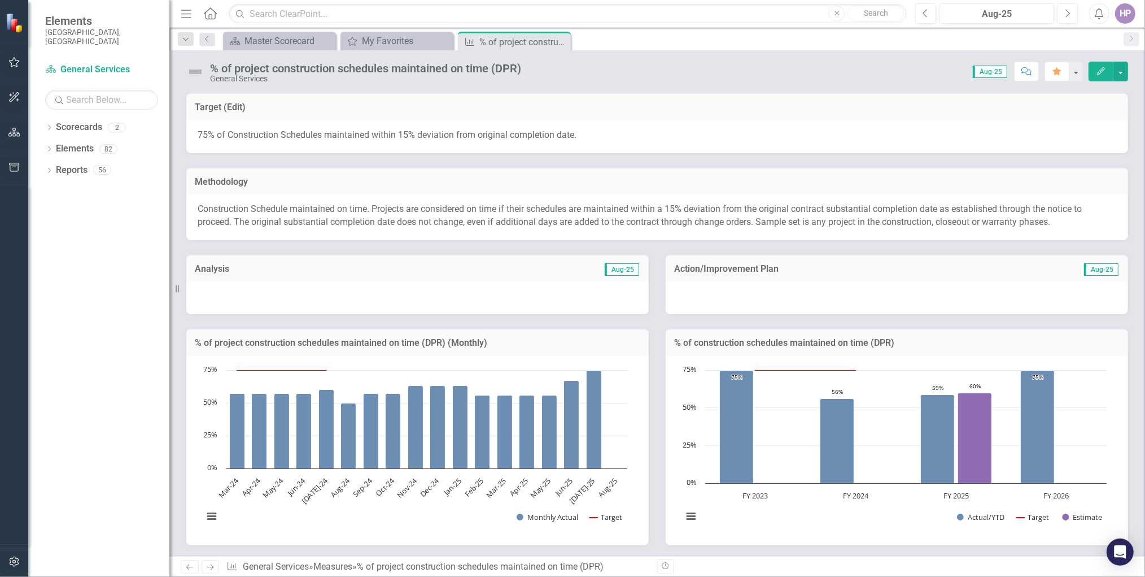
click at [354, 301] on div at bounding box center [417, 297] width 463 height 33
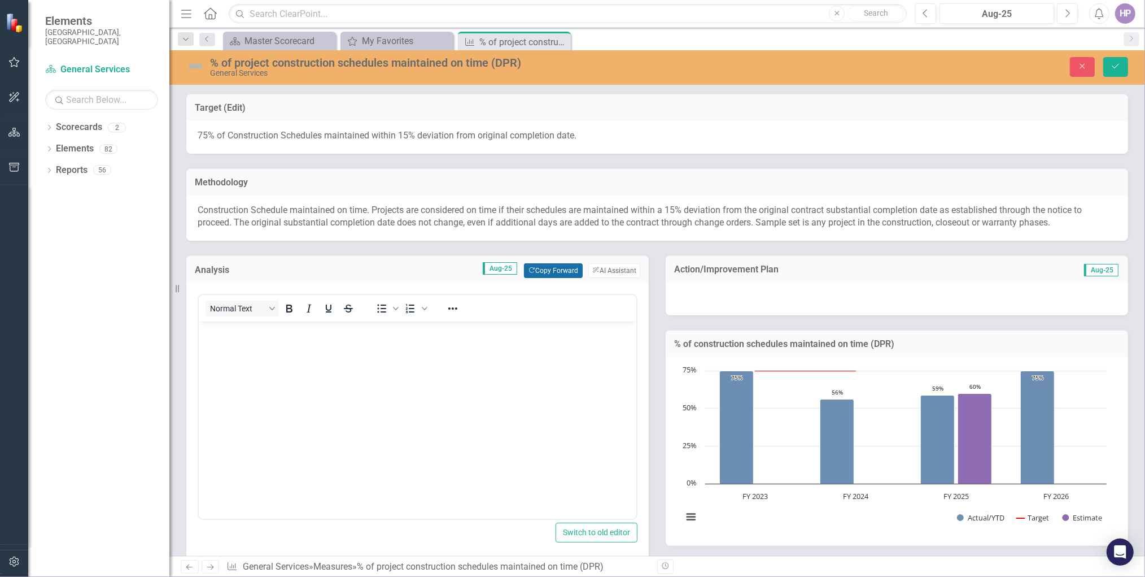
click at [547, 265] on button "Copy Forward Copy Forward" at bounding box center [553, 270] width 58 height 15
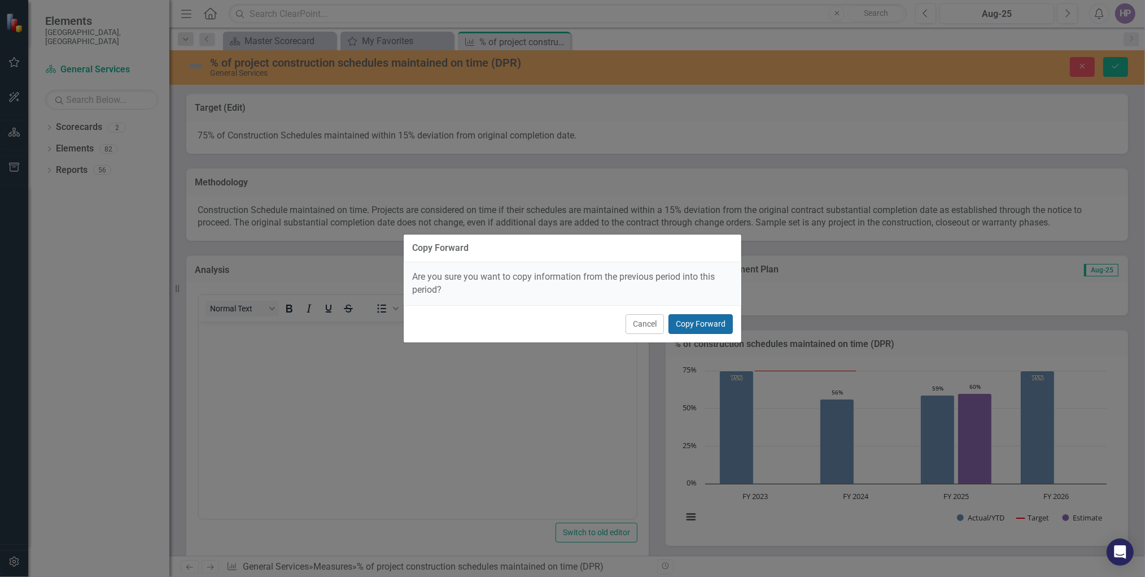
click at [699, 325] on button "Copy Forward" at bounding box center [701, 324] width 64 height 20
